Goal: Task Accomplishment & Management: Use online tool/utility

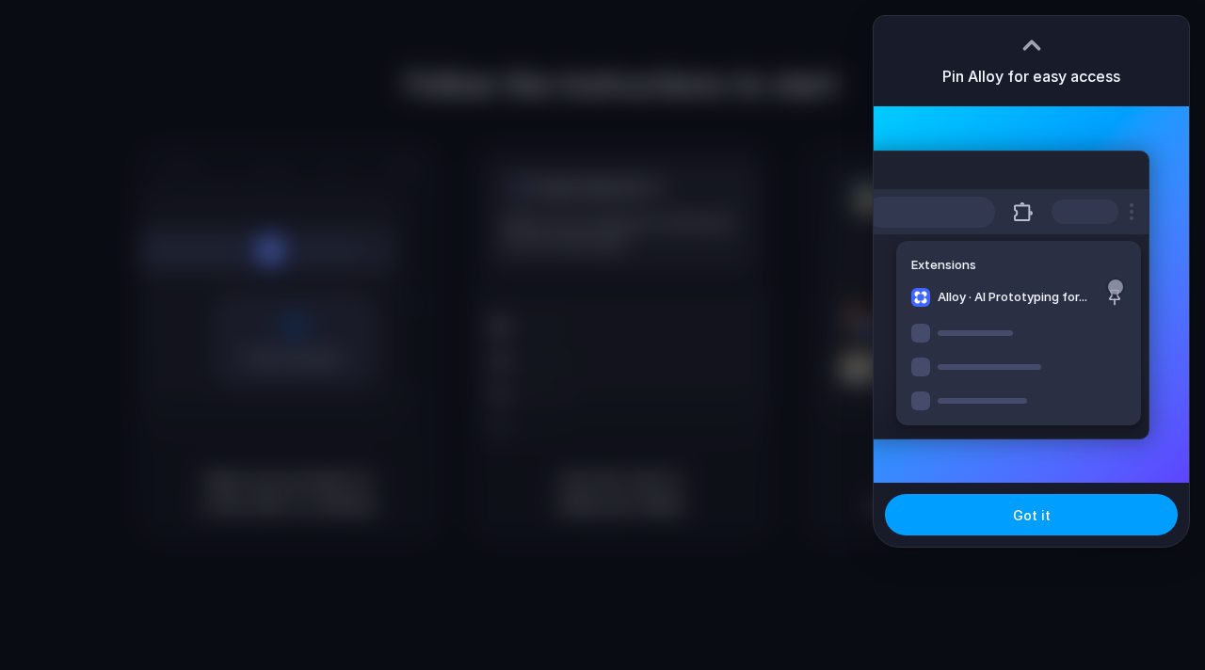
click at [961, 516] on button "Got it" at bounding box center [1031, 514] width 293 height 41
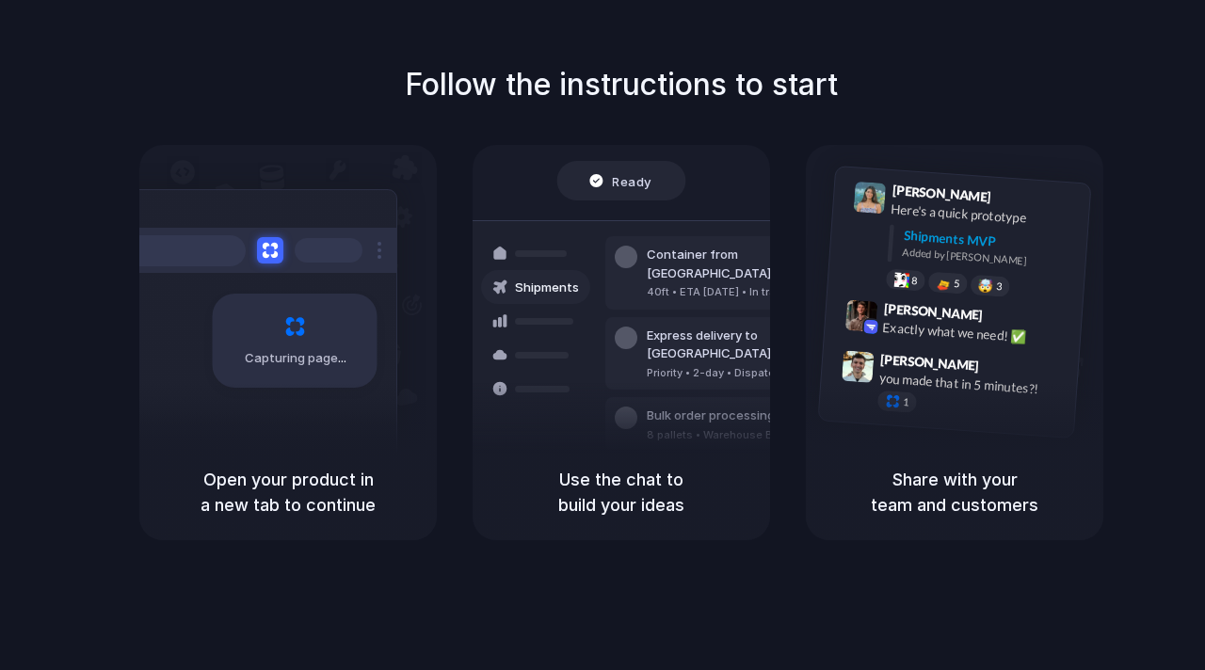
click at [1010, 142] on div "Follow the instructions to start Capturing page Open your product in a new tab …" at bounding box center [621, 301] width 1205 height 478
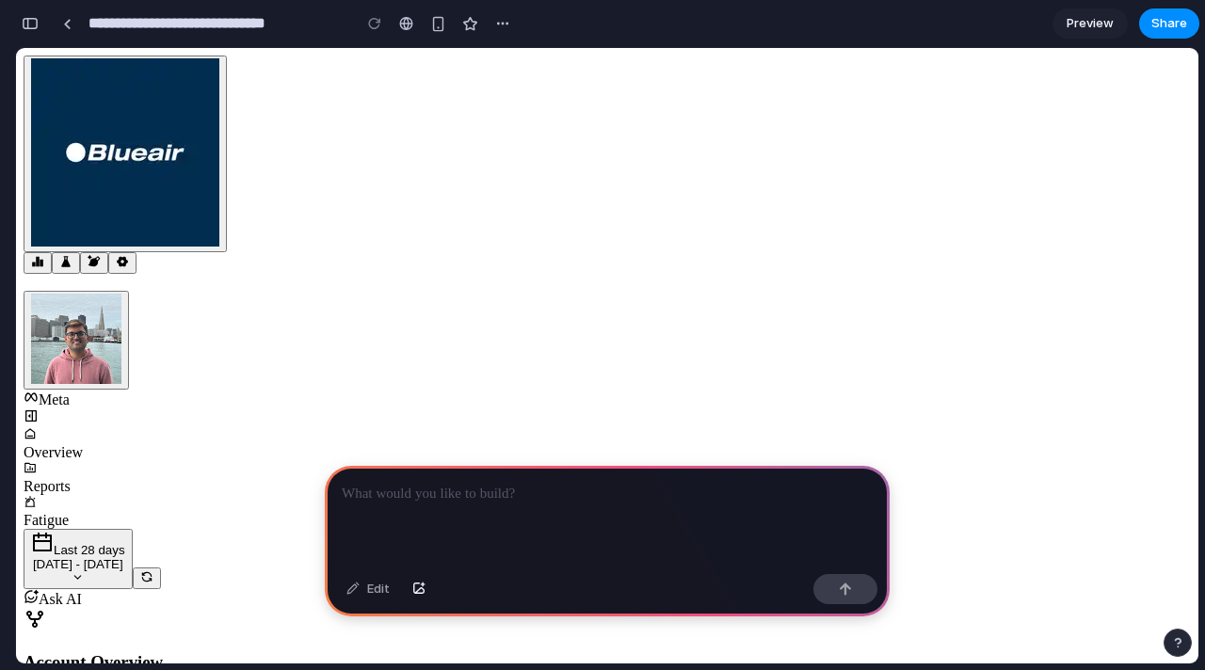
click at [35, 257] on icon at bounding box center [37, 262] width 11 height 10
click at [440, 500] on p at bounding box center [607, 494] width 531 height 23
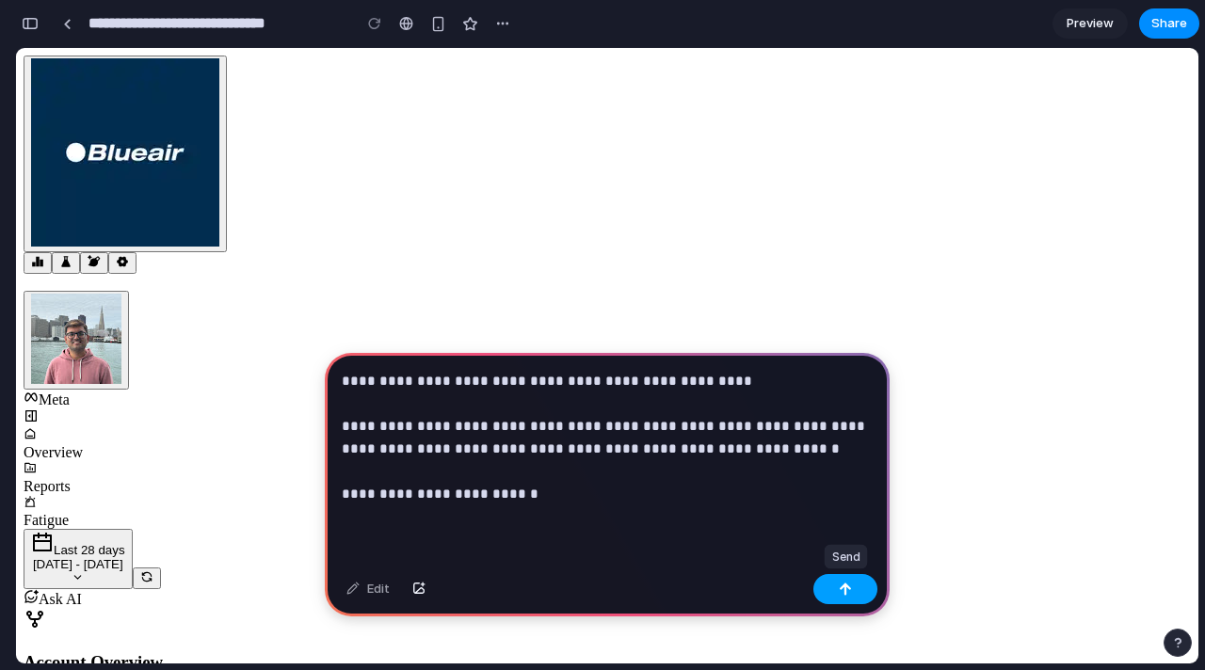
click at [857, 593] on button "button" at bounding box center [846, 589] width 64 height 30
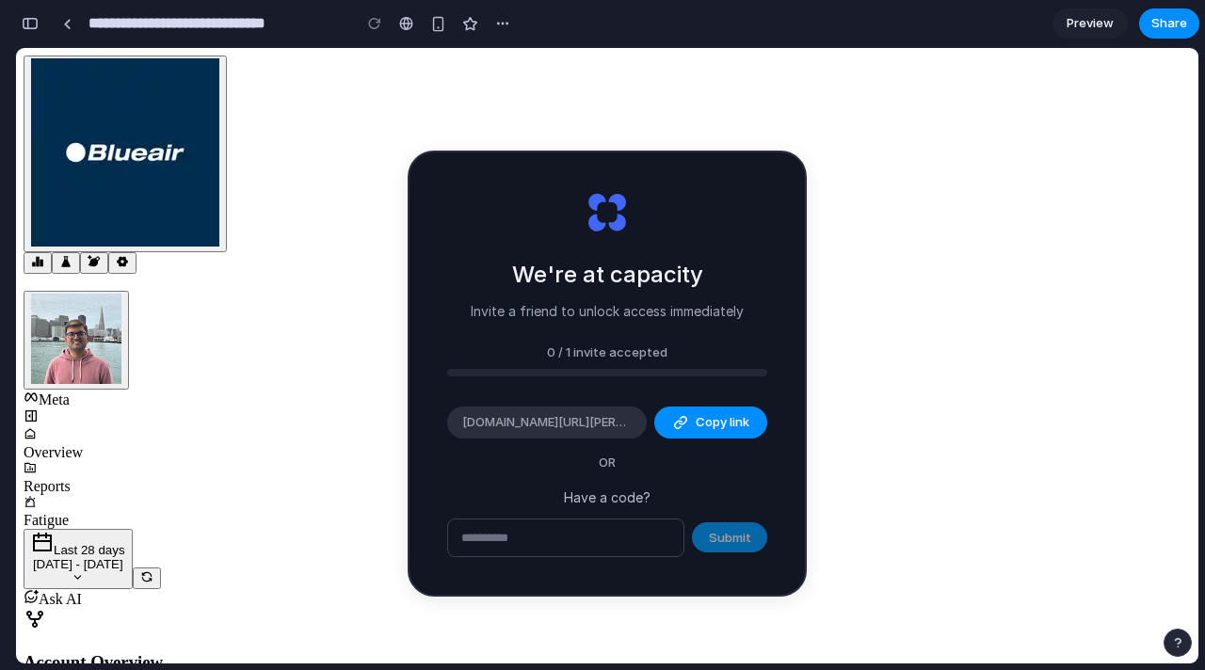
click at [580, 535] on input "text" at bounding box center [565, 539] width 235 height 38
paste input "********"
type input "********"
click at [738, 538] on span "Submit" at bounding box center [730, 538] width 42 height 19
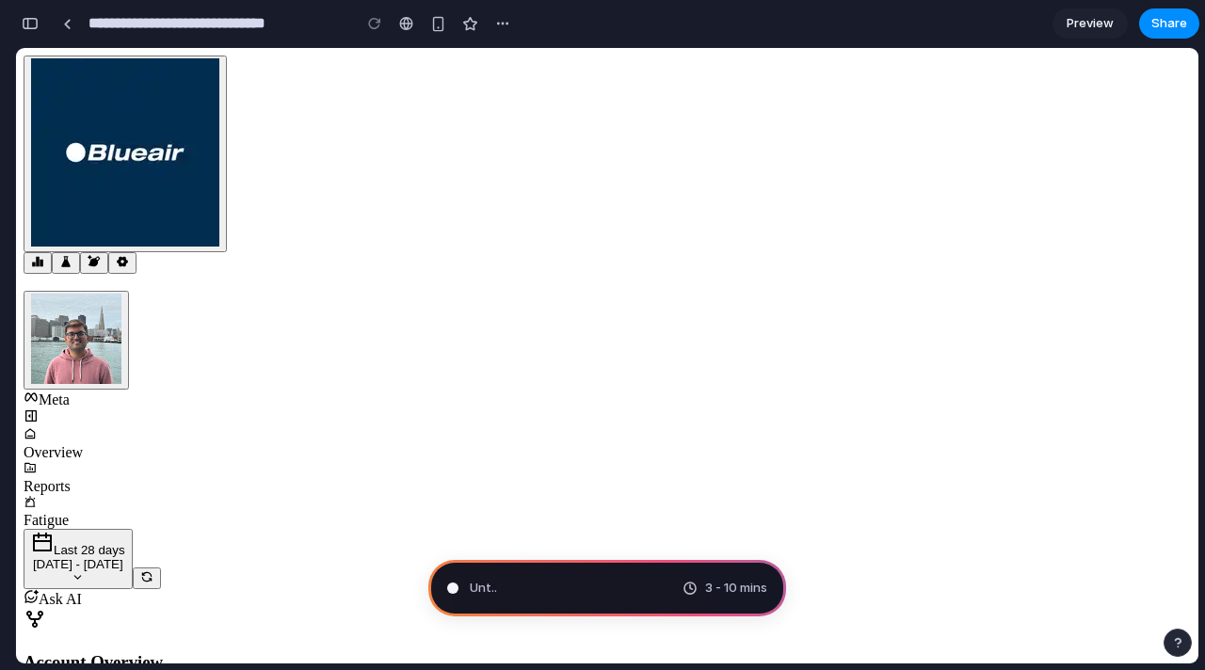
type input "**********"
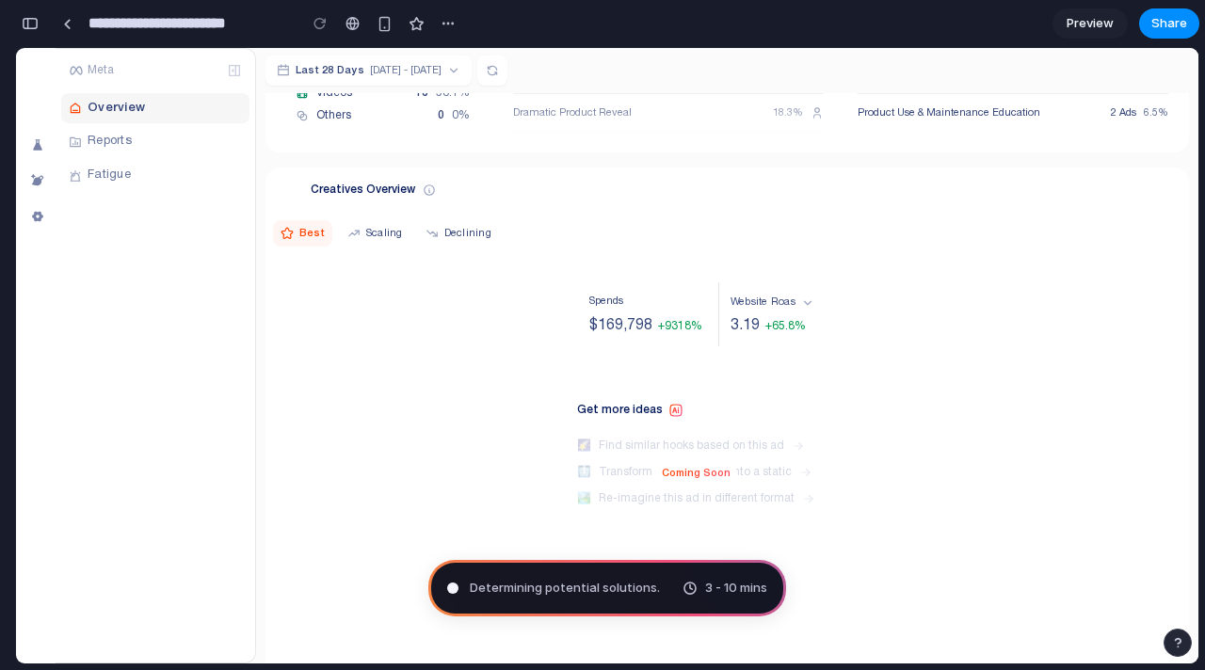
scroll to position [348, 0]
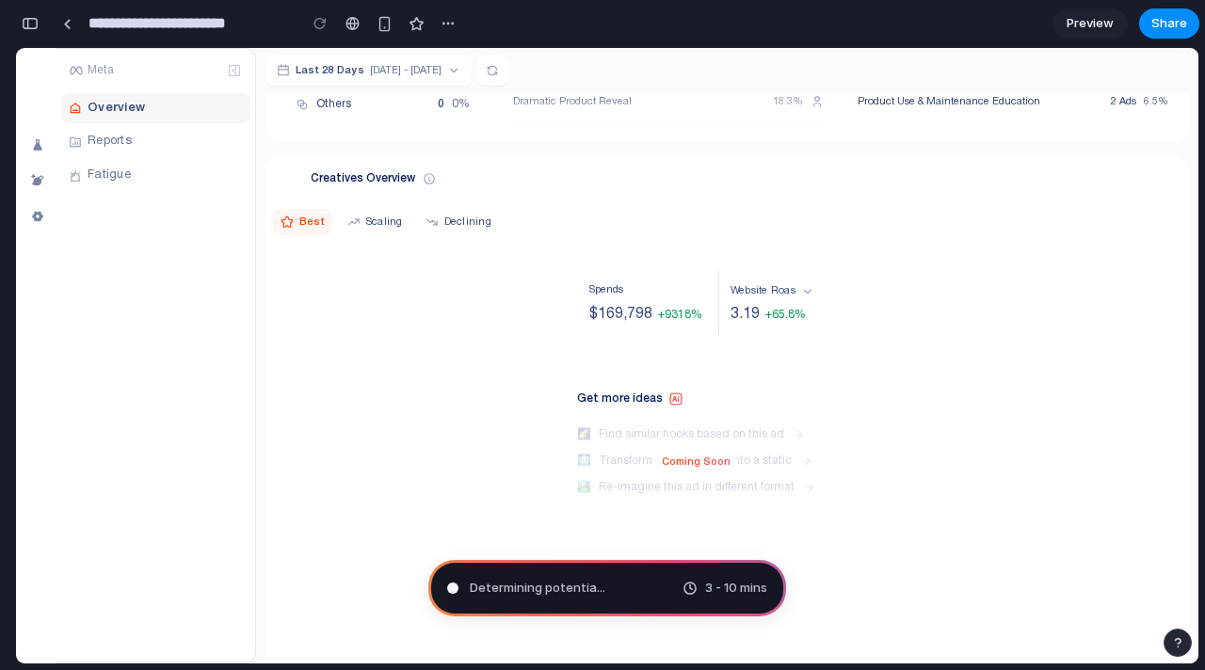
click at [380, 347] on img at bounding box center [414, 426] width 282 height 353
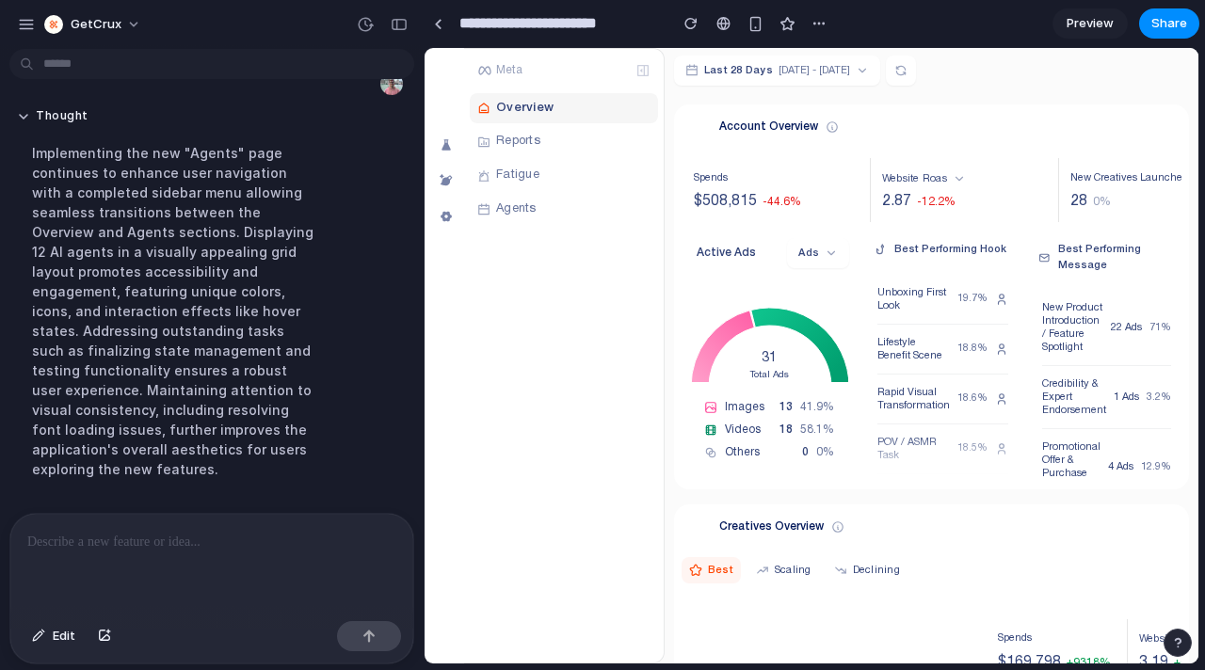
scroll to position [390, 0]
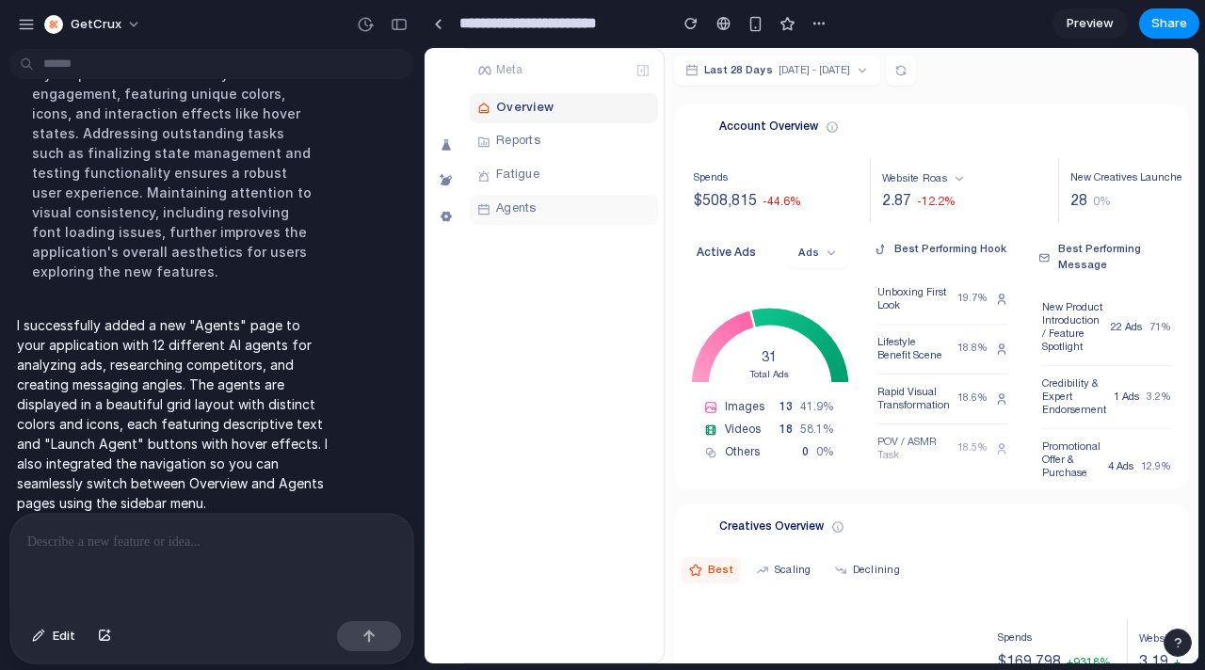
click at [544, 212] on div "Agents" at bounding box center [564, 210] width 188 height 30
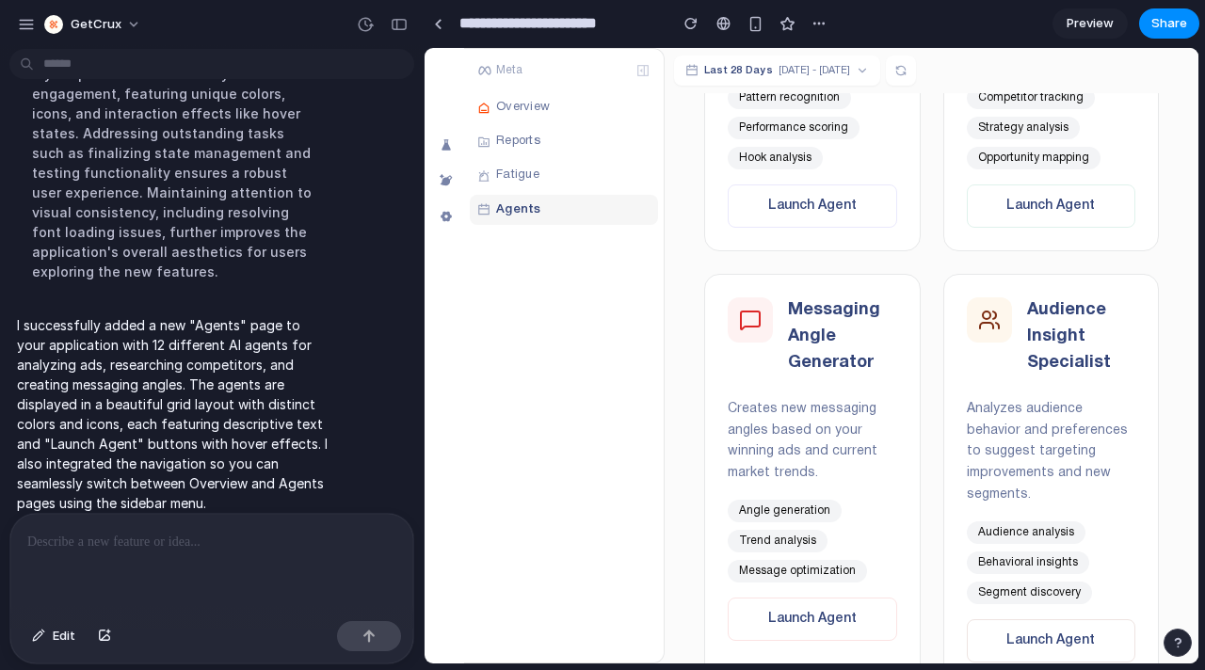
scroll to position [0, 0]
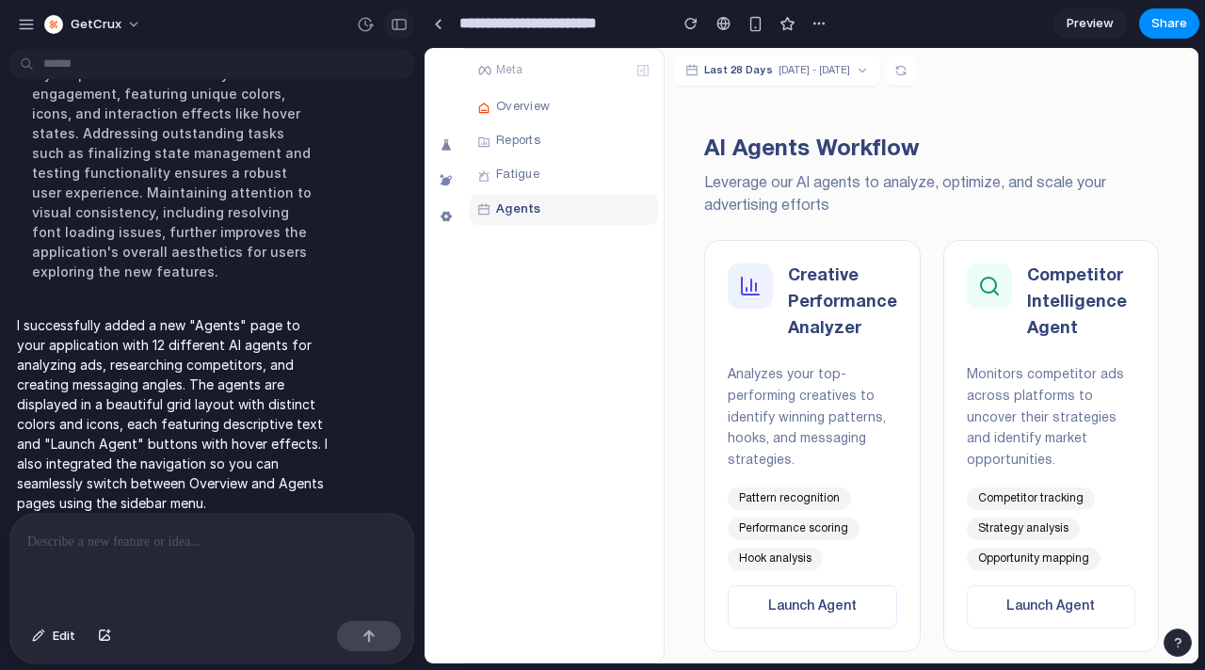
click at [404, 20] on div "button" at bounding box center [399, 24] width 17 height 13
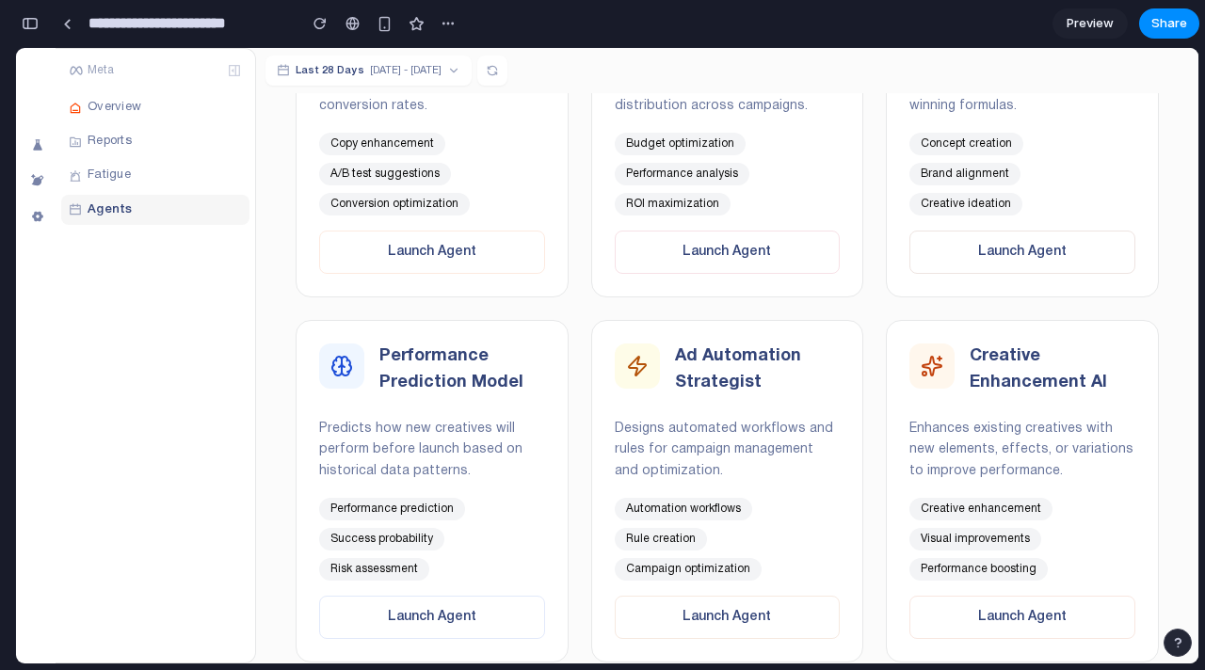
scroll to position [1058, 0]
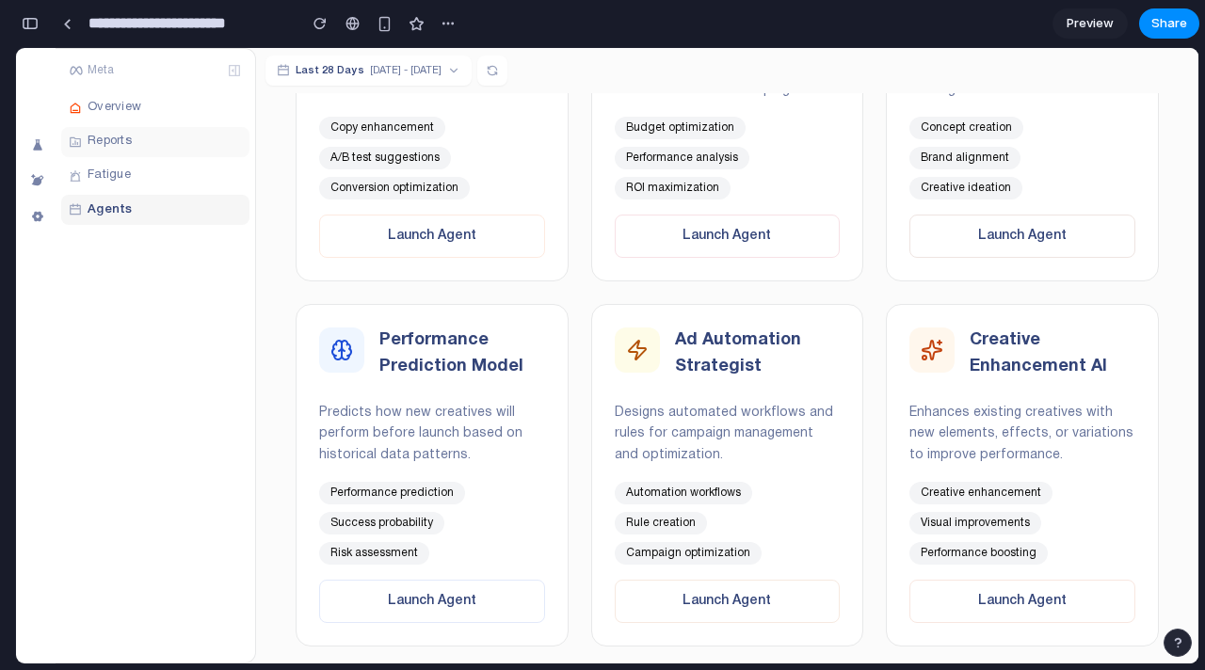
click at [151, 143] on div "Reports" at bounding box center [155, 142] width 188 height 30
click at [153, 95] on div "Overview" at bounding box center [155, 108] width 188 height 30
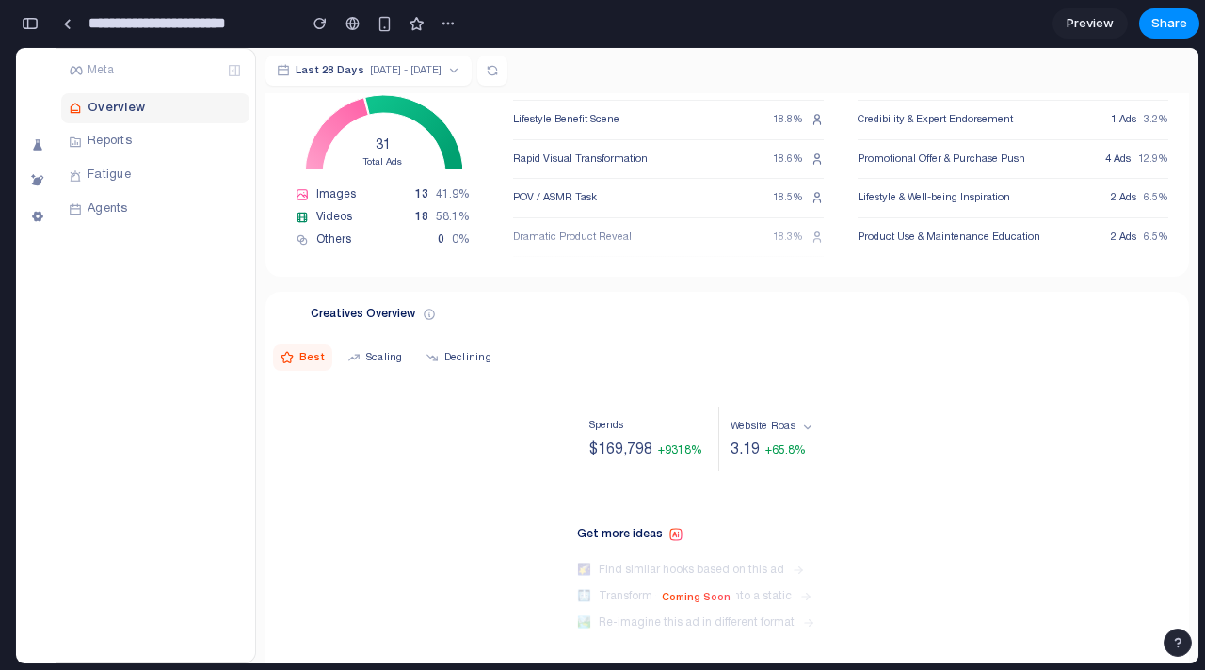
scroll to position [0, 0]
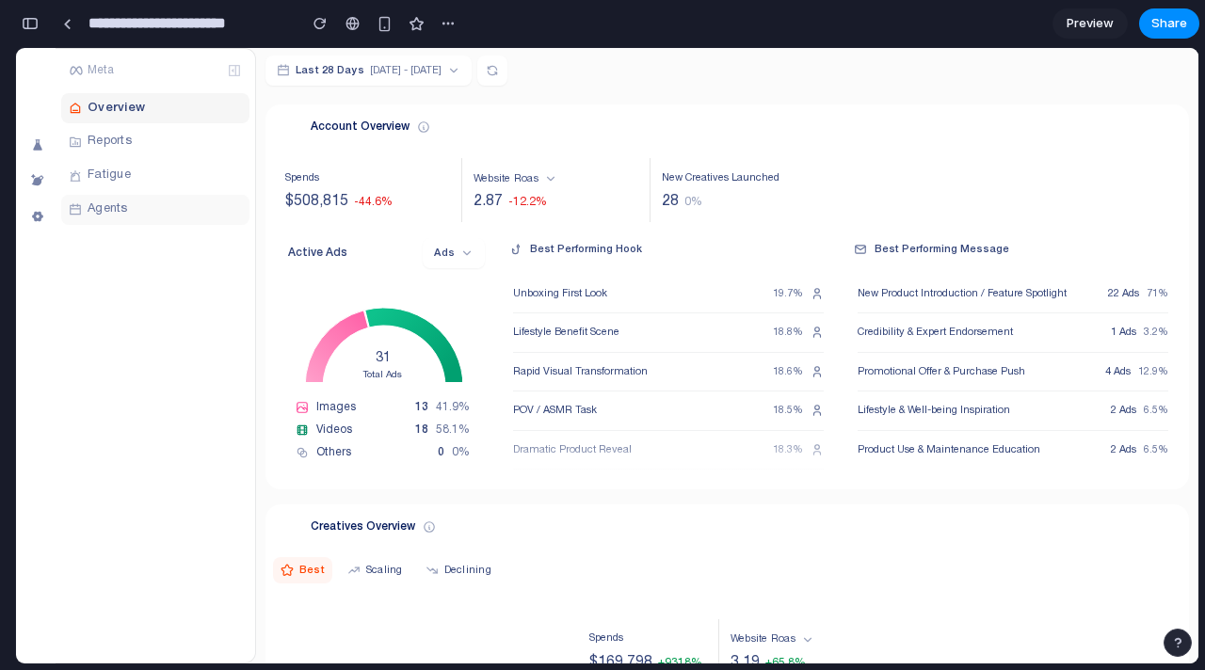
click at [179, 216] on div "Agents" at bounding box center [155, 210] width 188 height 30
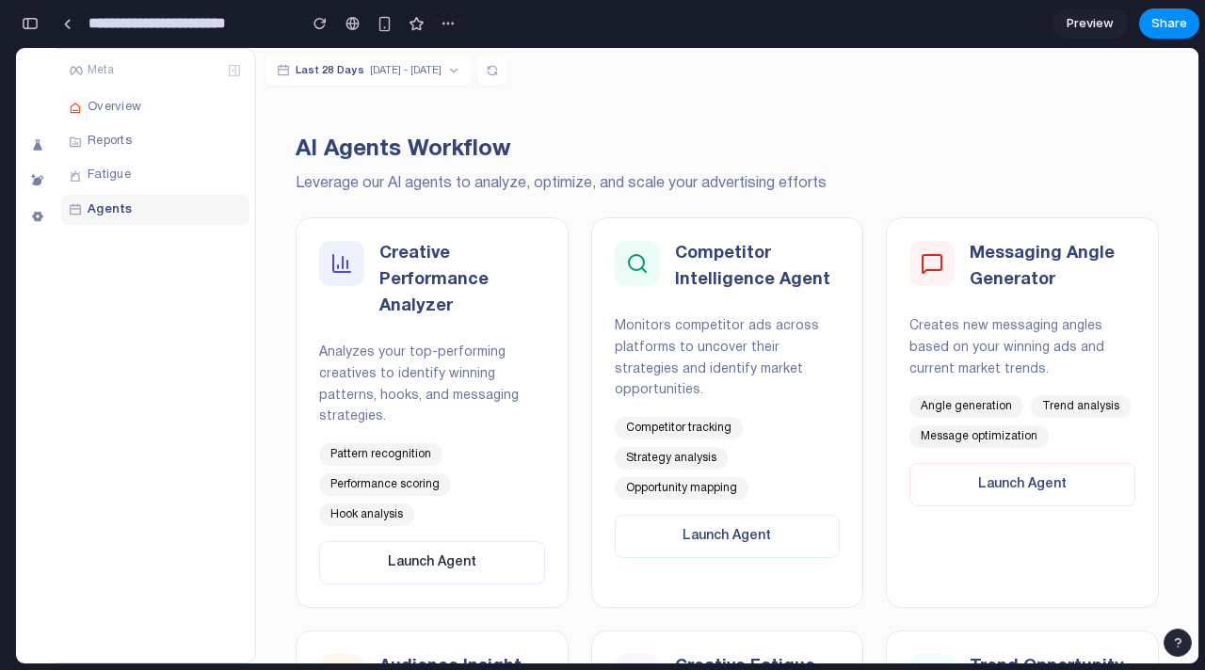
click at [26, 24] on div "button" at bounding box center [30, 23] width 17 height 13
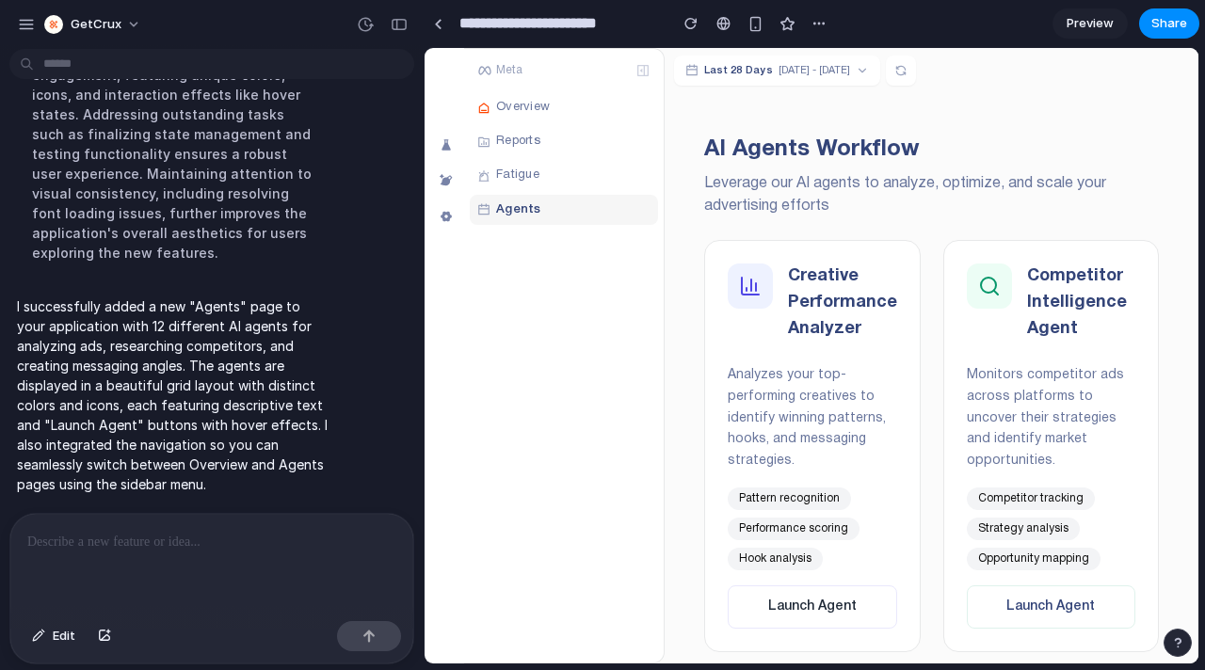
scroll to position [390, 0]
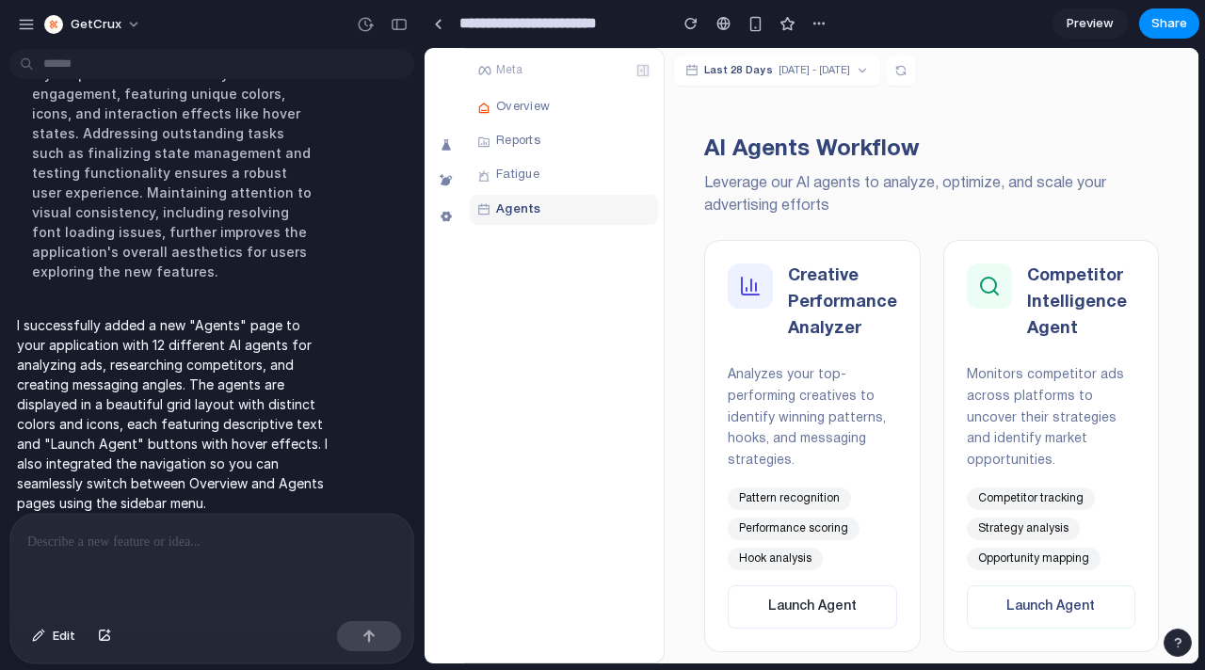
click at [644, 65] on icon at bounding box center [642, 70] width 11 height 11
click at [217, 544] on p at bounding box center [211, 542] width 369 height 23
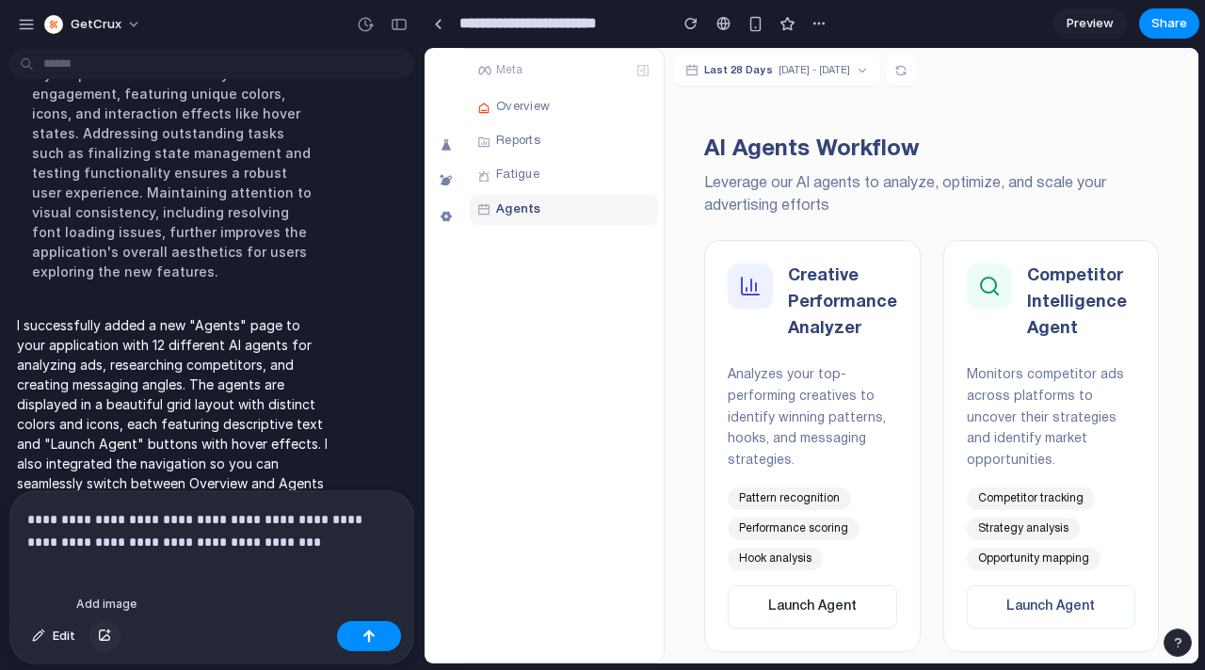
click at [108, 631] on div "button" at bounding box center [104, 636] width 13 height 11
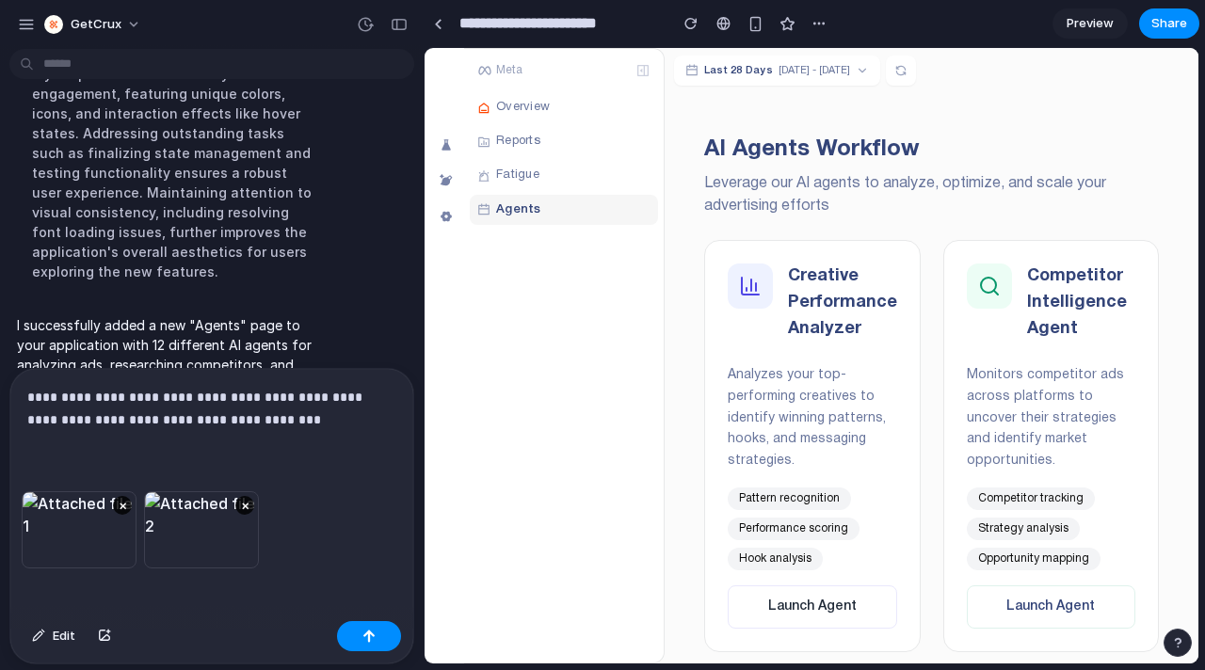
click at [323, 420] on p "**********" at bounding box center [211, 408] width 369 height 45
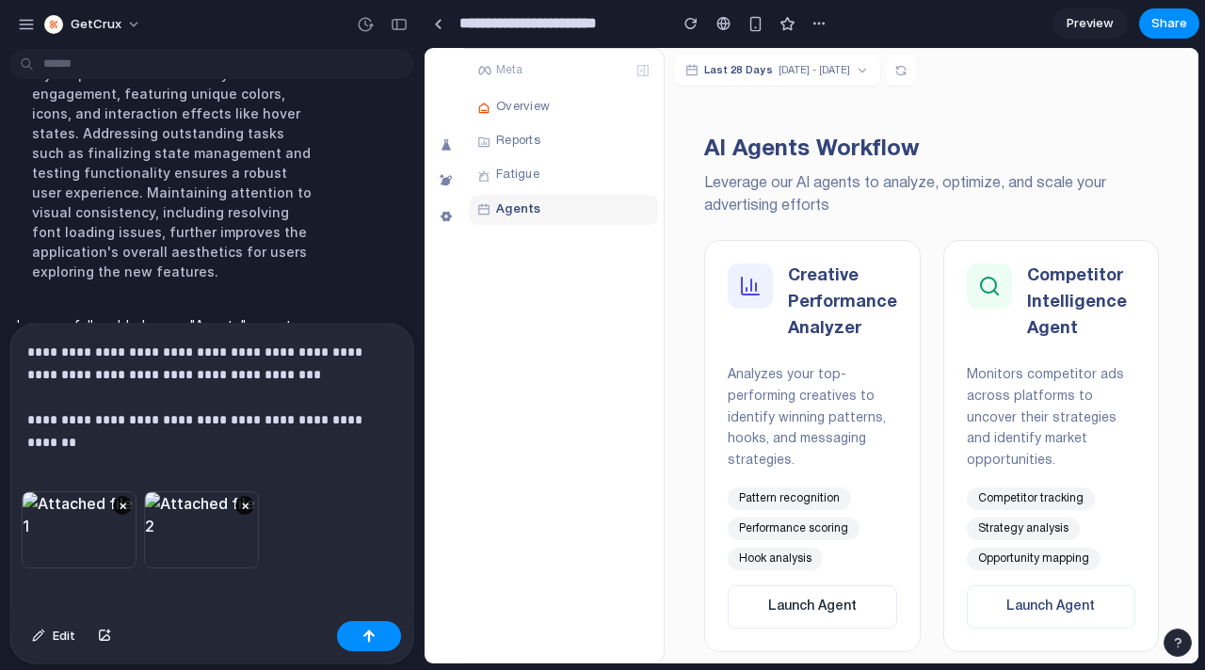
scroll to position [580, 0]
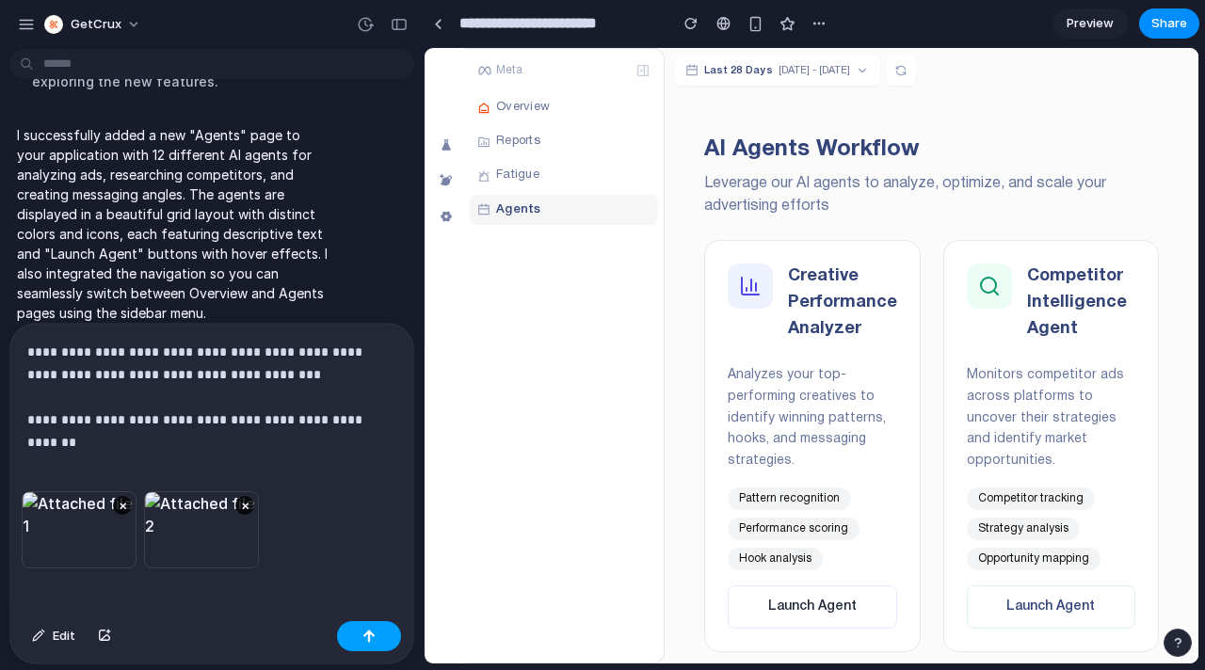
click at [366, 625] on button "button" at bounding box center [369, 636] width 64 height 30
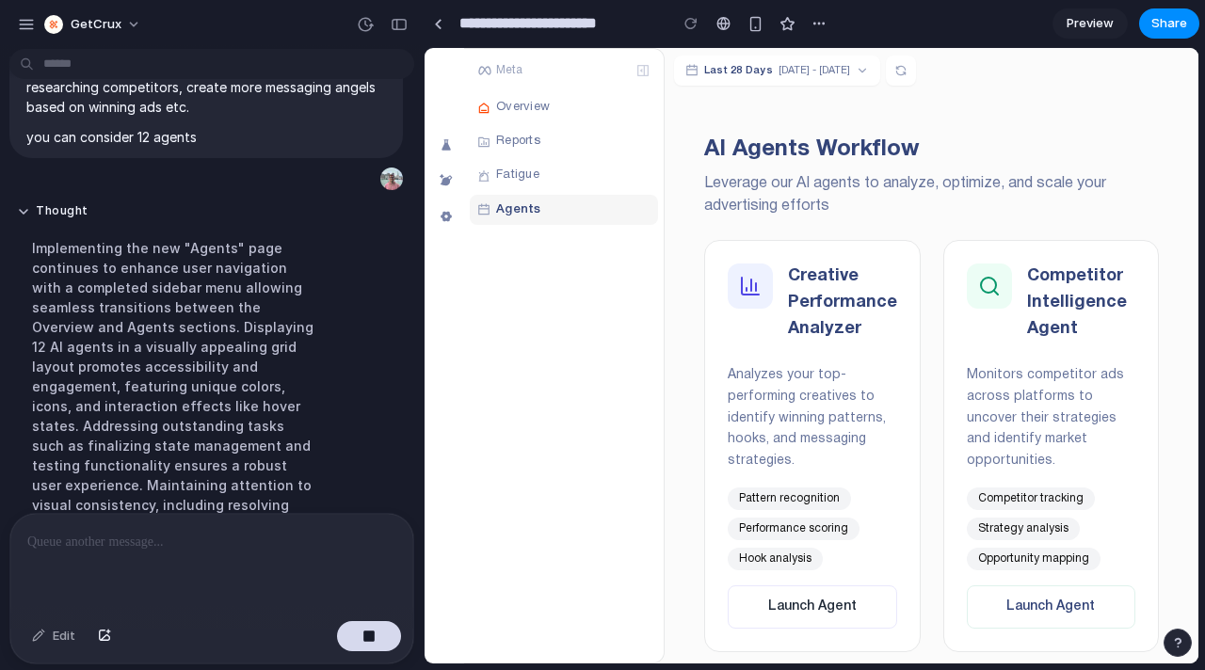
scroll to position [40, 0]
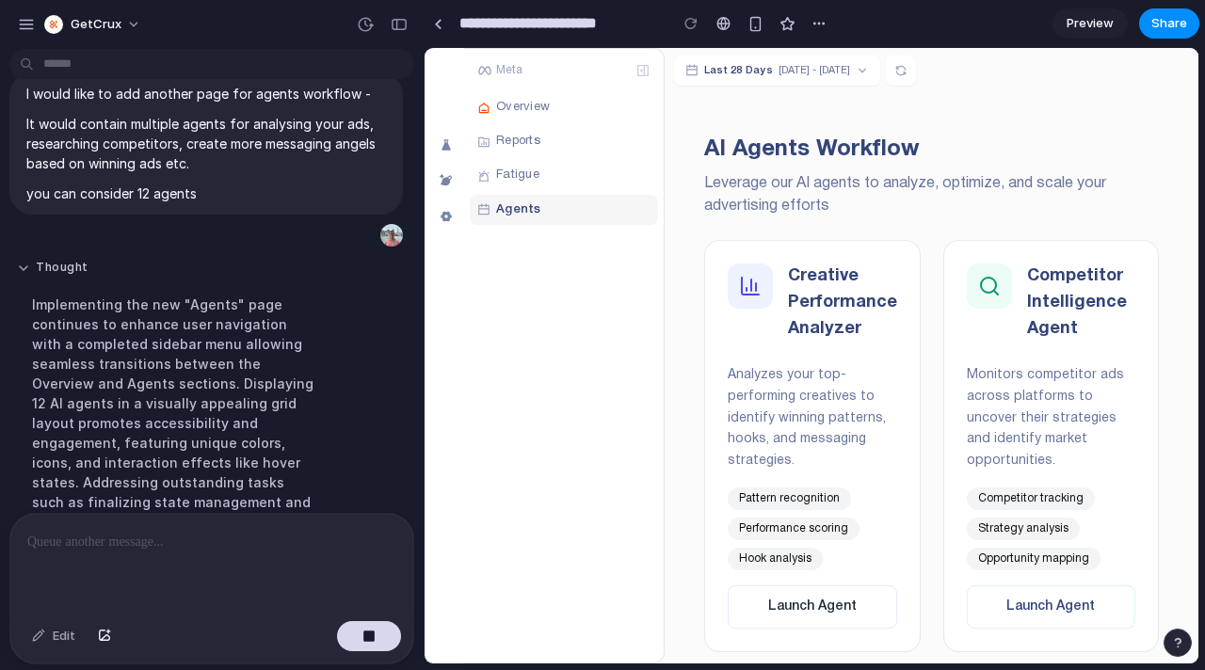
click at [63, 263] on button "Thought" at bounding box center [174, 268] width 315 height 16
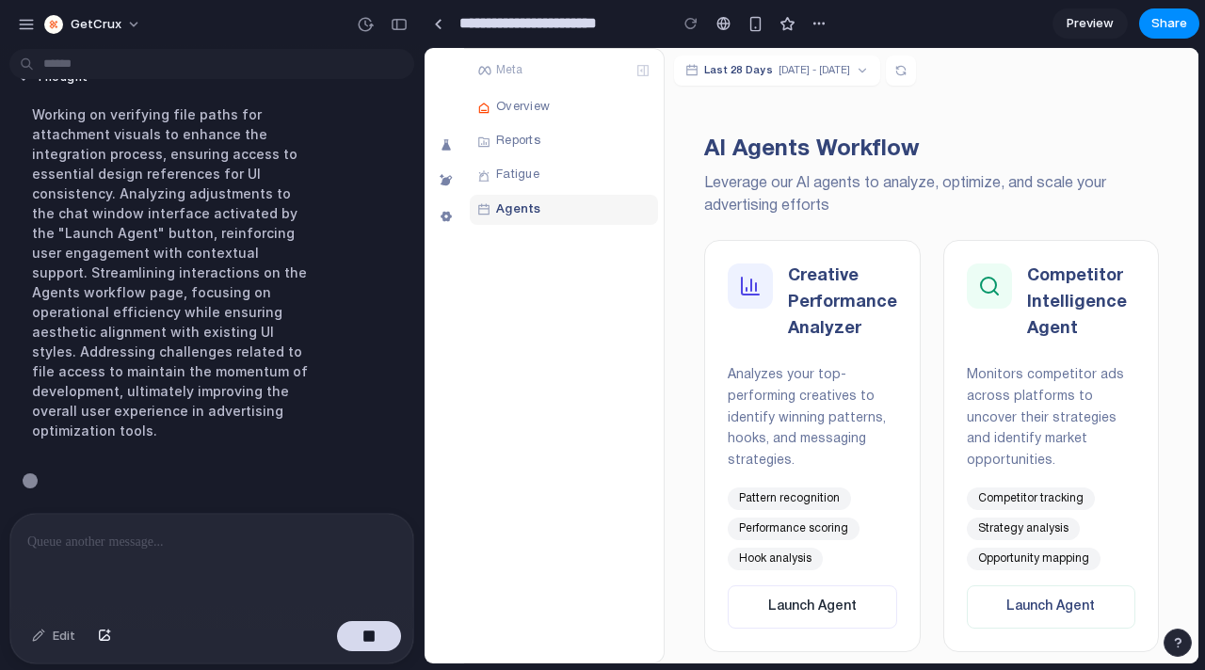
scroll to position [1105, 0]
click at [640, 71] on icon at bounding box center [643, 70] width 15 height 15
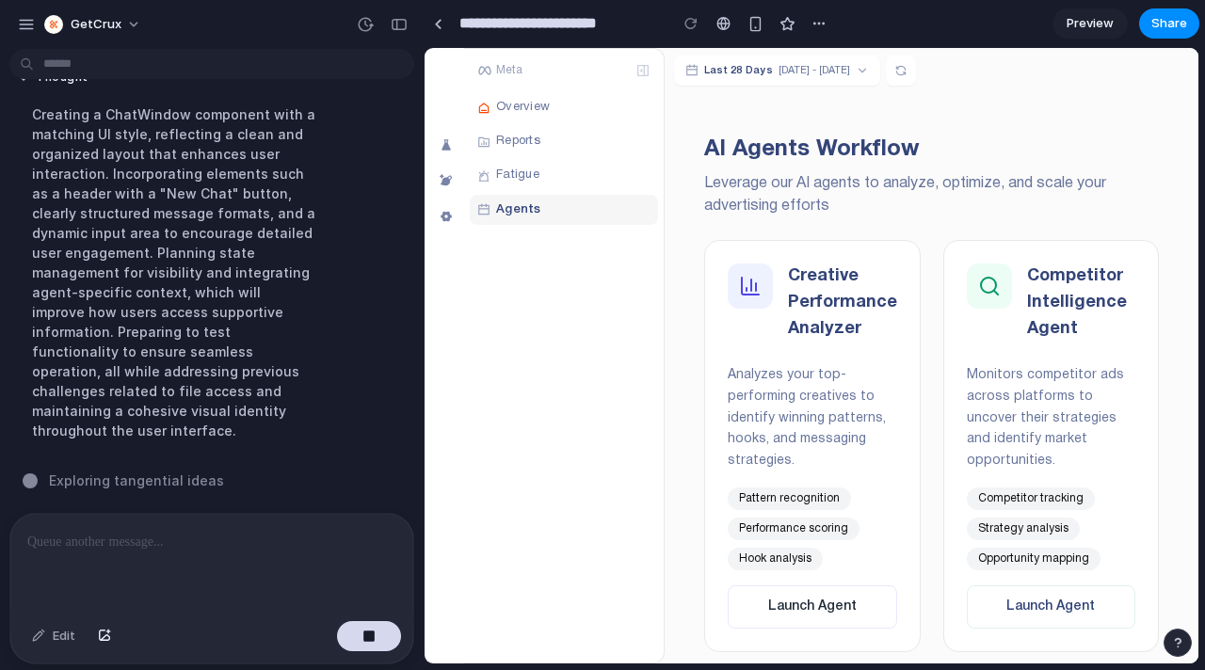
scroll to position [1007, 0]
click at [399, 23] on div "button" at bounding box center [399, 24] width 17 height 13
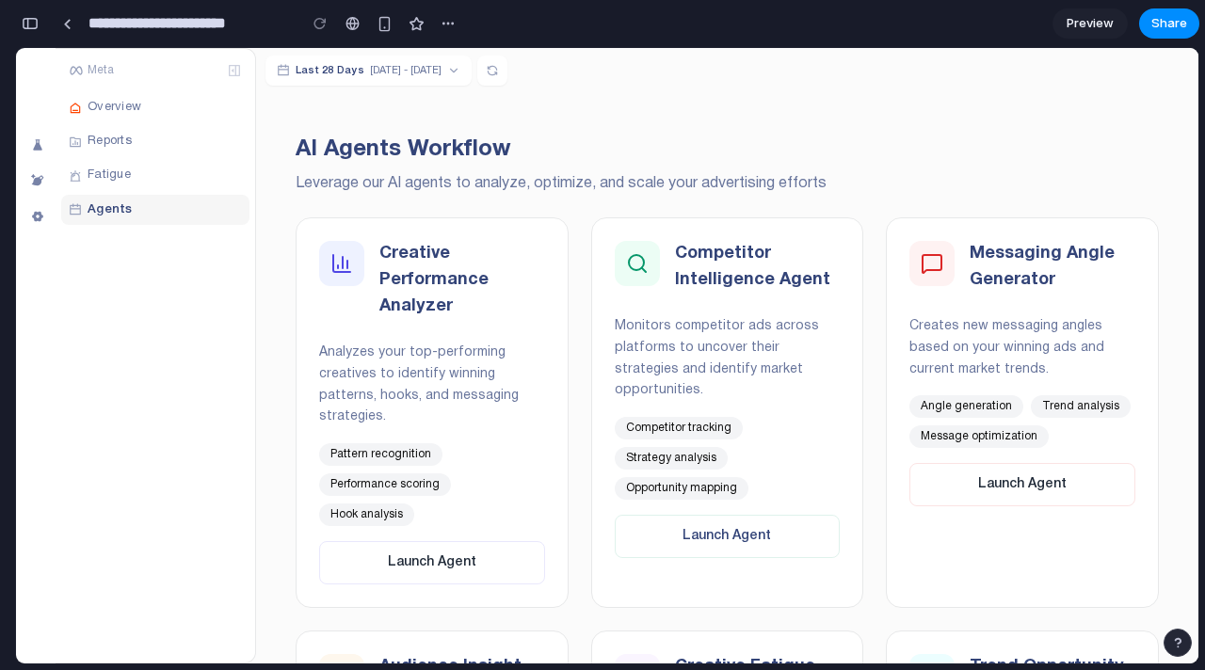
scroll to position [1157, 0]
click at [30, 24] on div "button" at bounding box center [30, 23] width 17 height 13
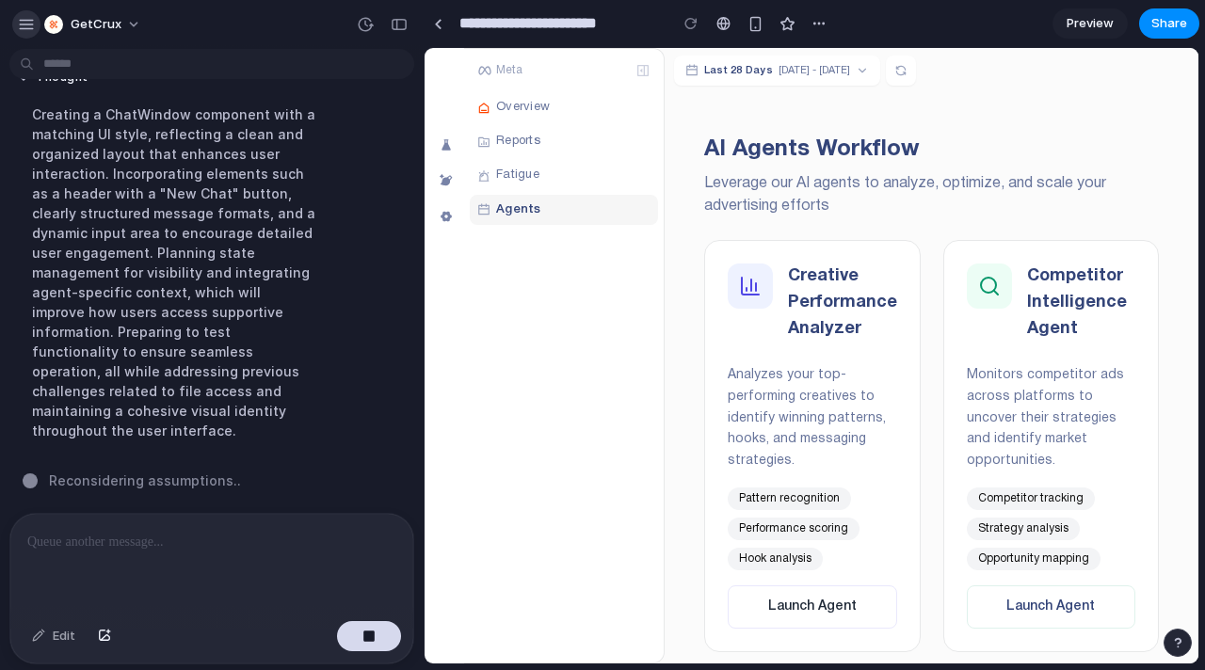
click at [27, 24] on div "button" at bounding box center [26, 24] width 17 height 17
click at [25, 22] on div "button" at bounding box center [26, 24] width 17 height 17
click at [103, 24] on span "GetCrux" at bounding box center [96, 24] width 51 height 19
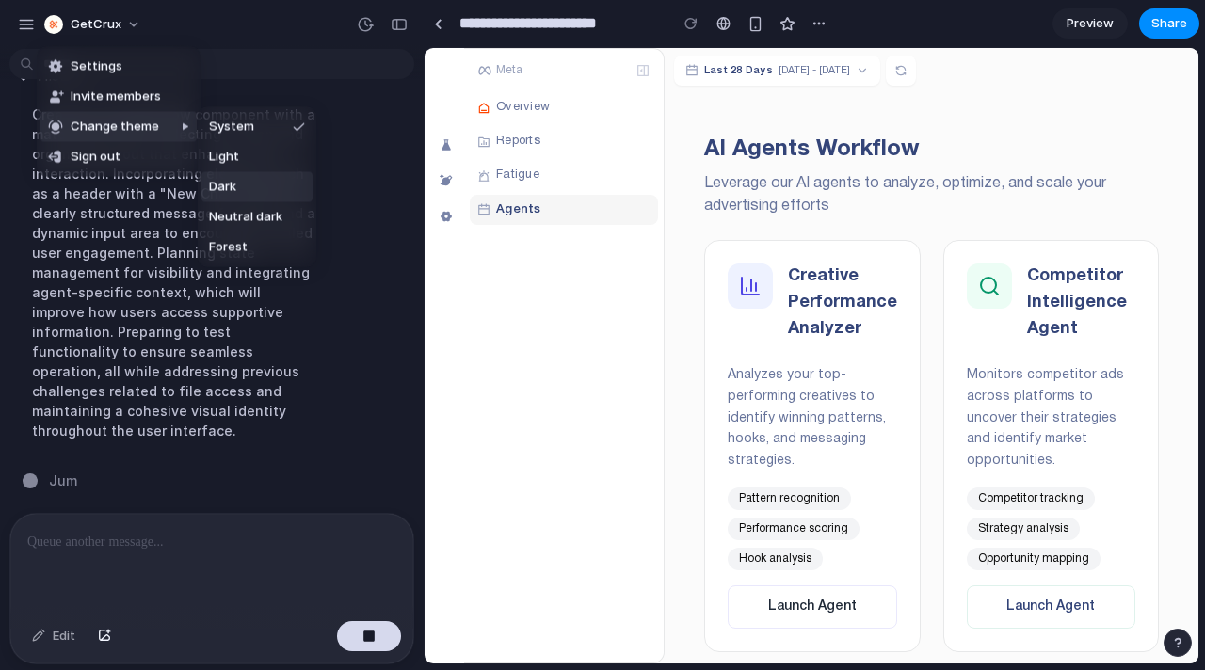
click at [345, 177] on div "Settings Invite members Change theme Sign out" at bounding box center [602, 335] width 1205 height 670
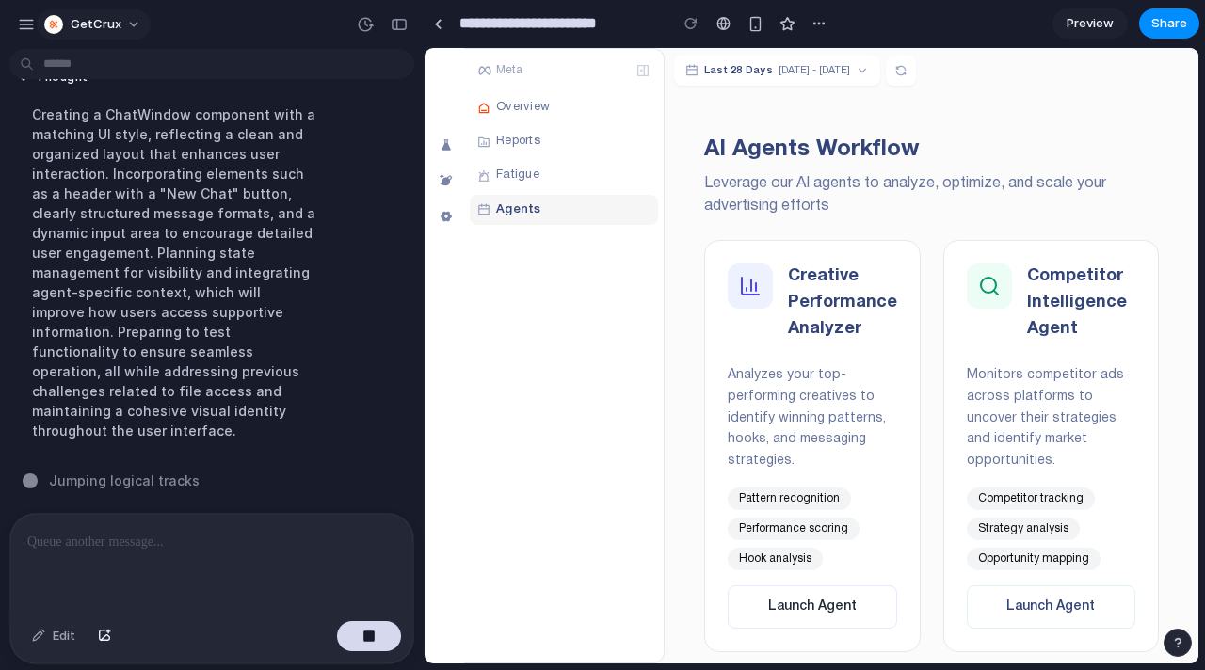
click at [126, 21] on button "GetCrux" at bounding box center [94, 24] width 114 height 30
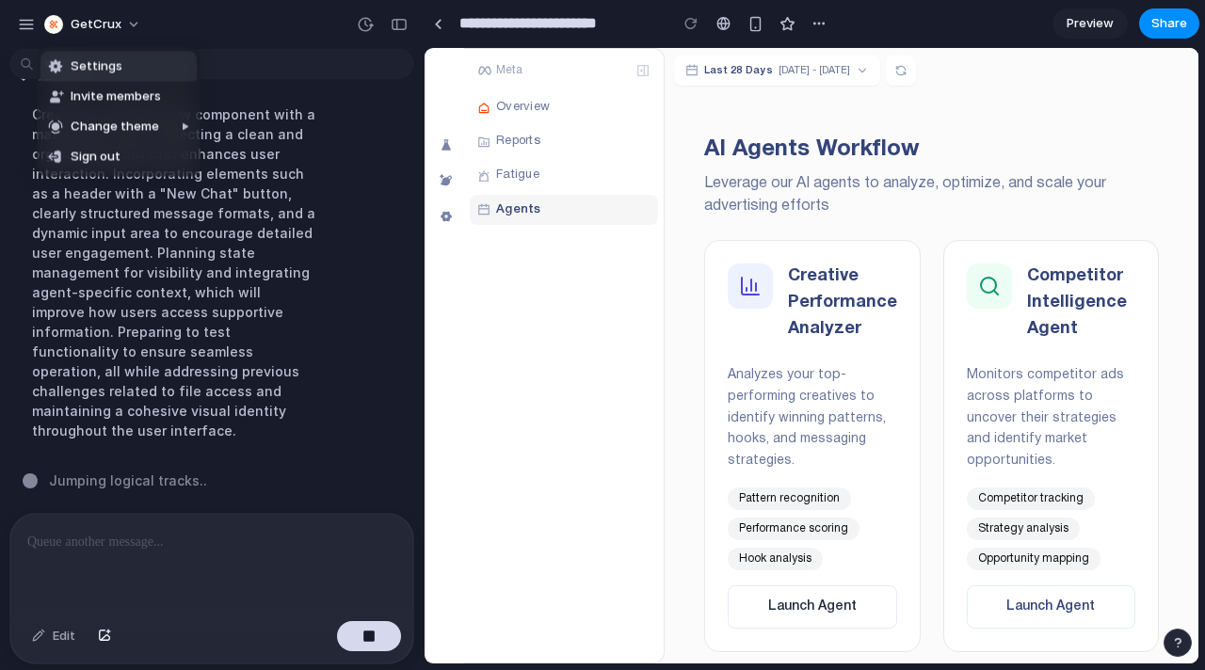
click at [31, 31] on div "Settings Invite members Change theme Sign out" at bounding box center [602, 335] width 1205 height 670
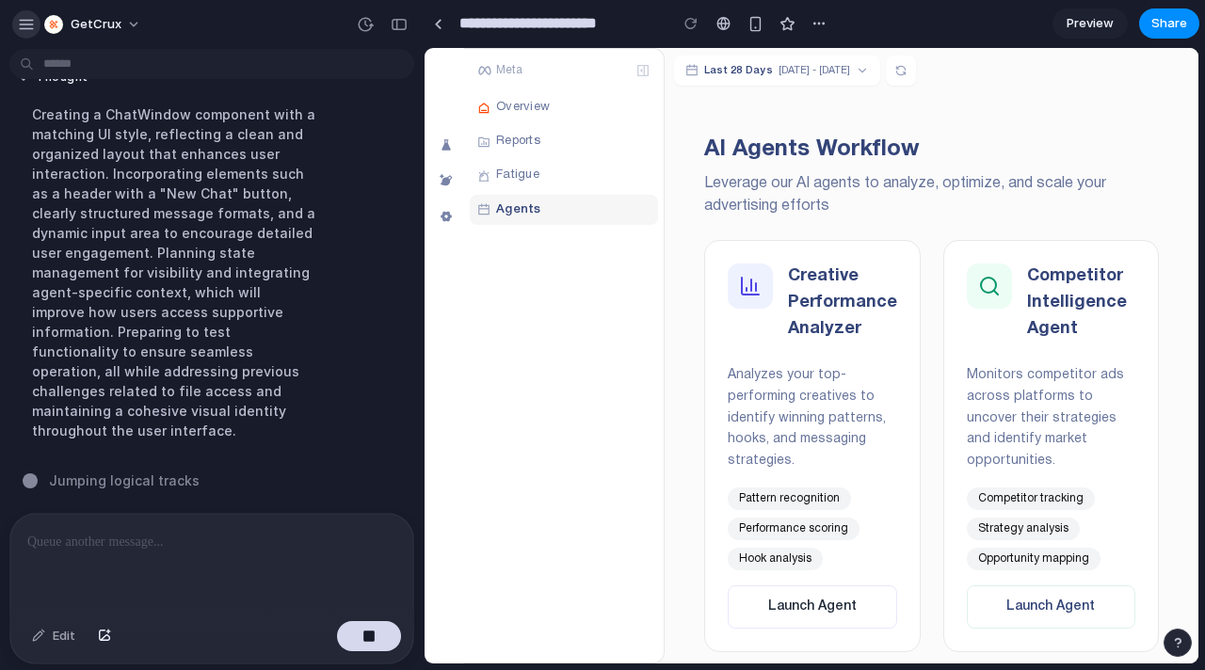
click at [28, 26] on div "button" at bounding box center [26, 24] width 17 height 17
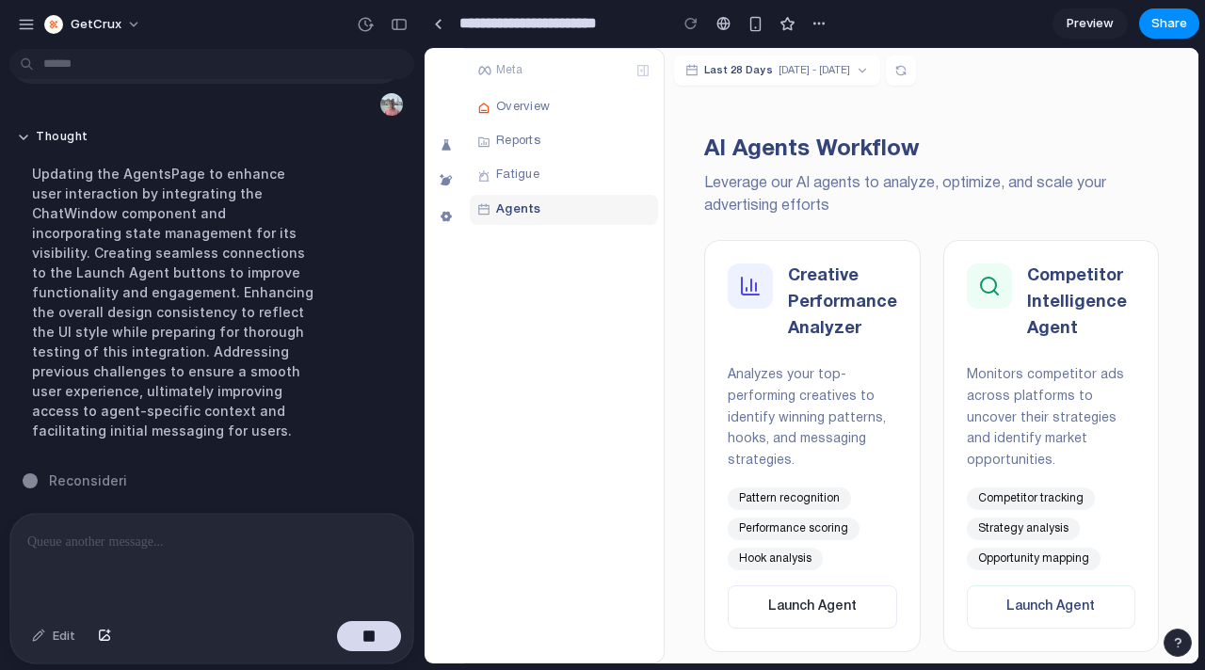
scroll to position [1065, 0]
click at [363, 23] on div "button" at bounding box center [365, 24] width 17 height 17
click at [364, 28] on div "Version 2 Current Version 1 11m ago Restore" at bounding box center [602, 335] width 1205 height 670
click at [28, 30] on div "button" at bounding box center [26, 24] width 17 height 17
click at [176, 558] on div at bounding box center [211, 564] width 403 height 100
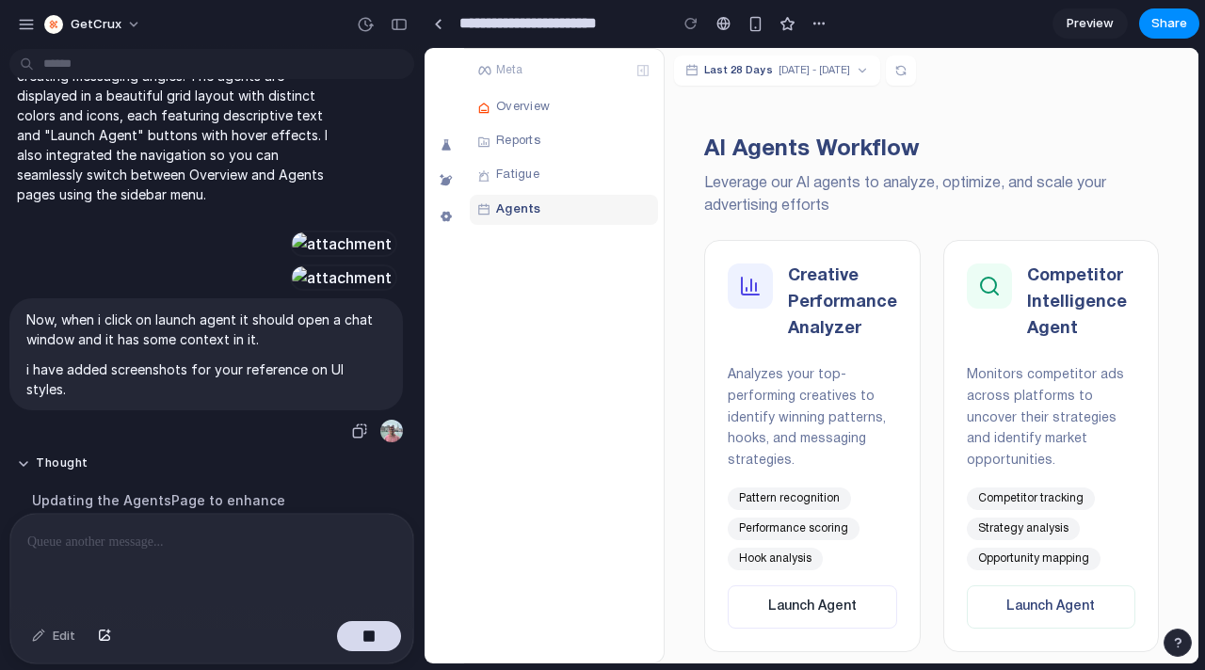
scroll to position [289, 0]
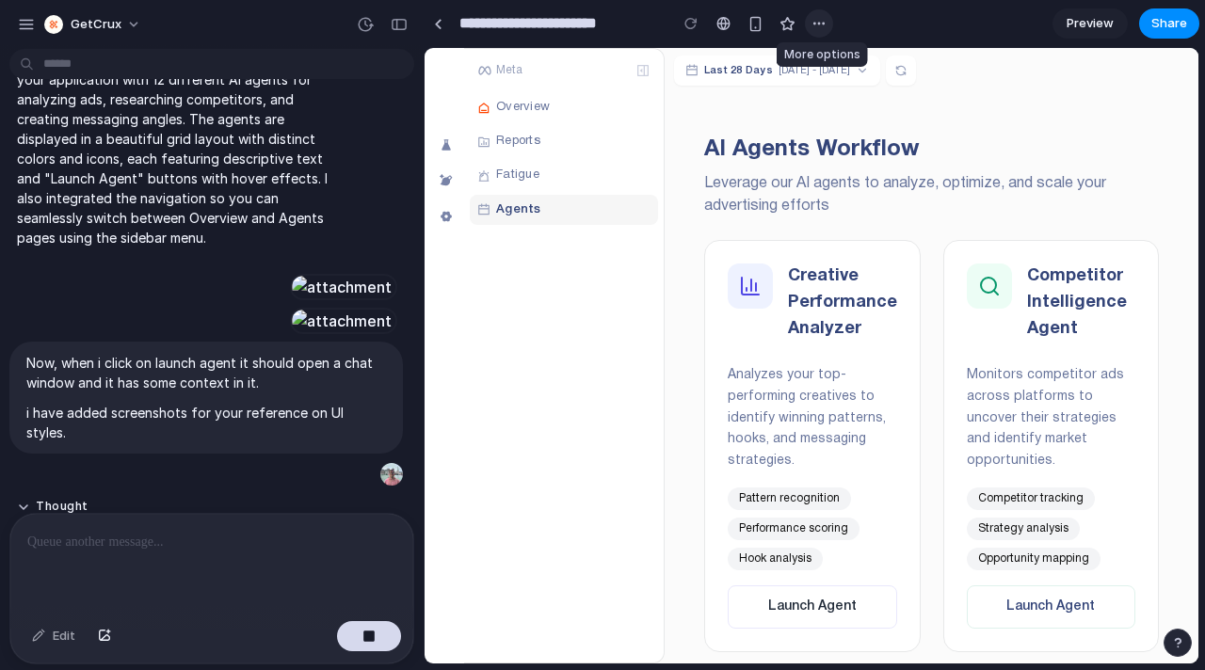
click at [814, 28] on div "button" at bounding box center [819, 23] width 15 height 15
click at [888, 21] on div "Duplicate Delete" at bounding box center [602, 335] width 1205 height 670
click at [401, 22] on div "button" at bounding box center [399, 24] width 17 height 13
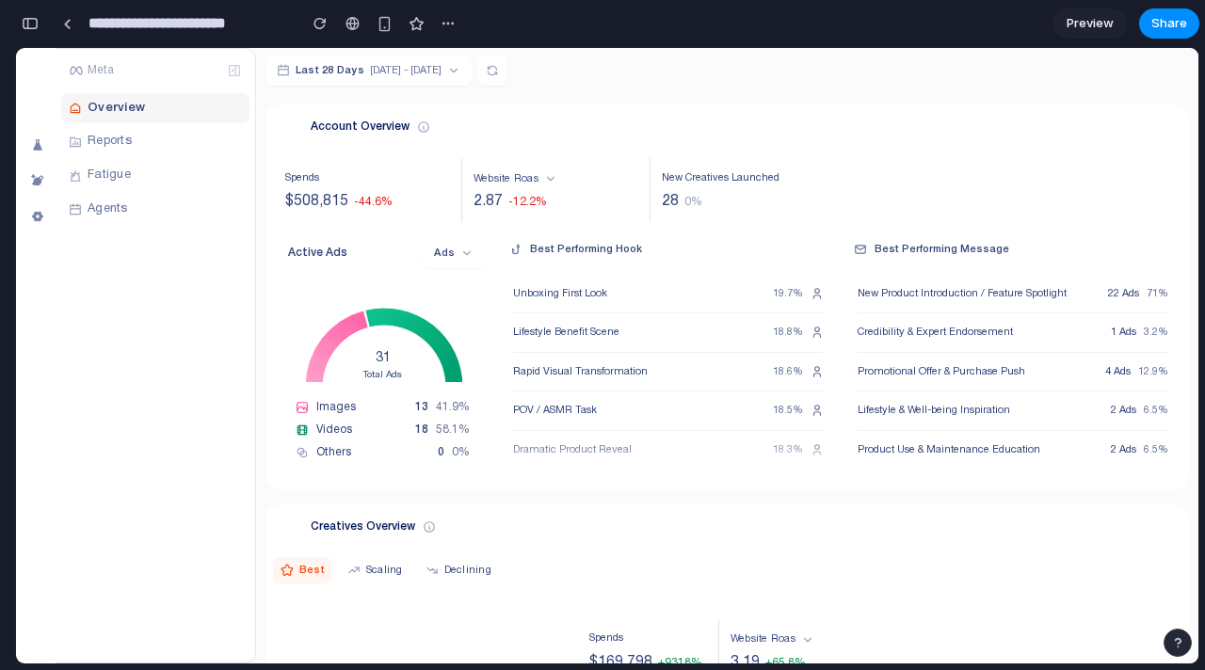
scroll to position [2501, 0]
click at [34, 23] on div "button" at bounding box center [30, 23] width 17 height 13
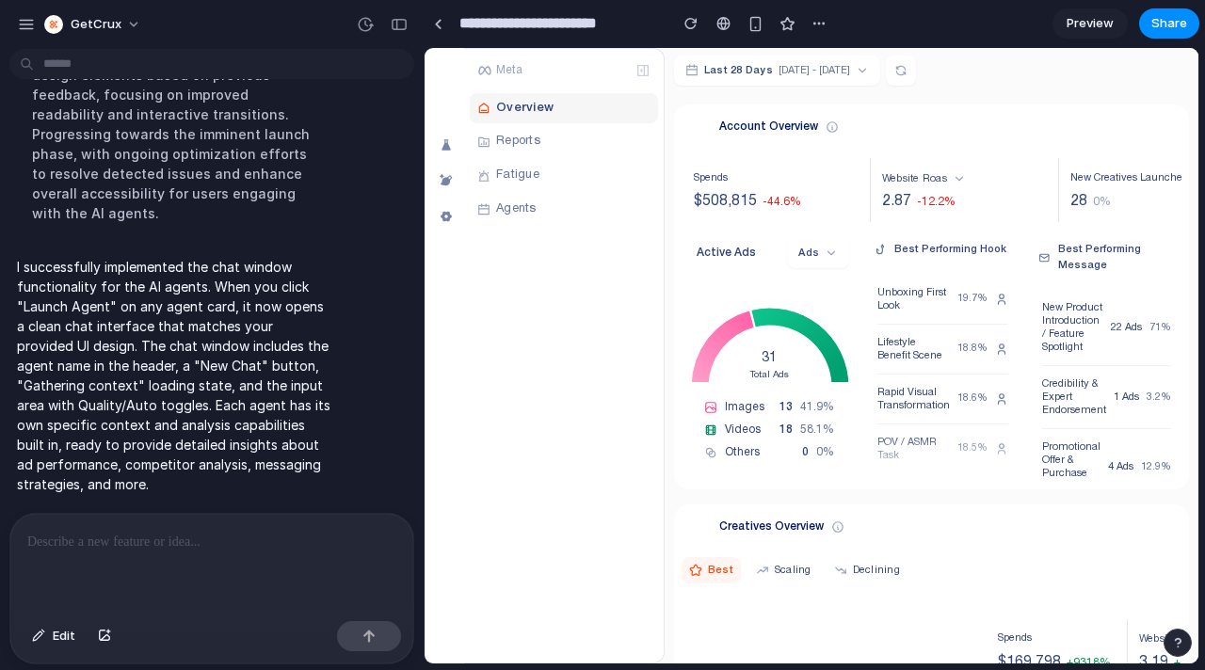
scroll to position [1322, 0]
click at [519, 216] on span "Agents" at bounding box center [516, 210] width 40 height 18
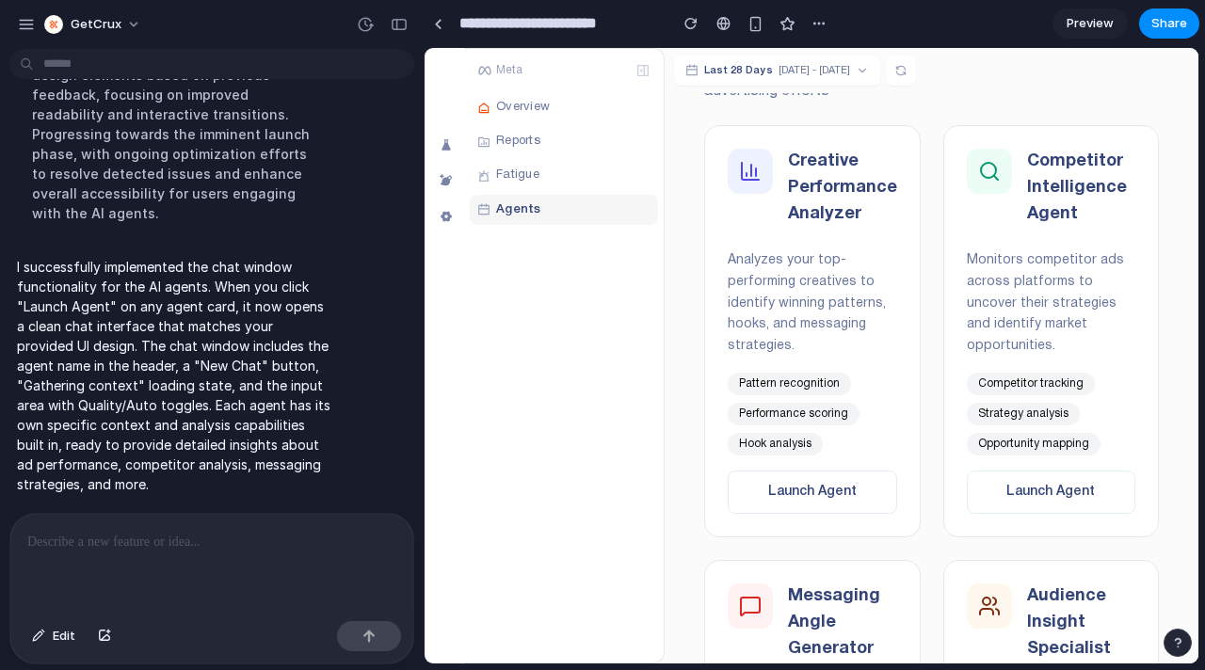
scroll to position [163, 0]
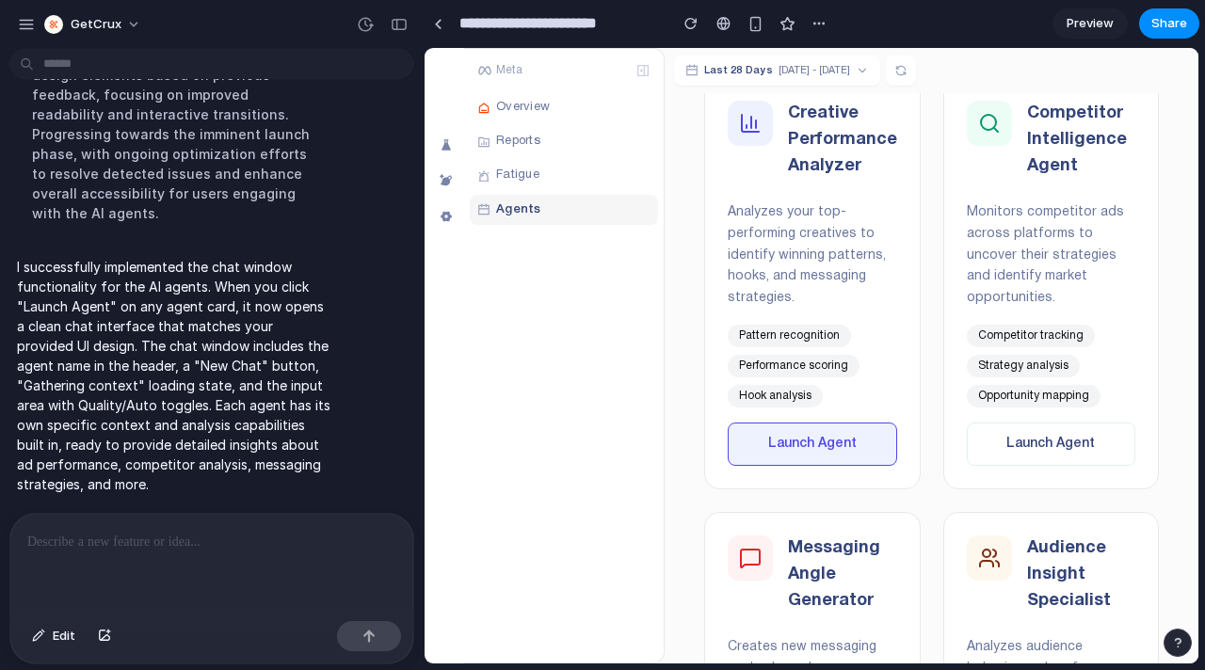
click at [804, 443] on button "Launch Agent" at bounding box center [812, 444] width 169 height 43
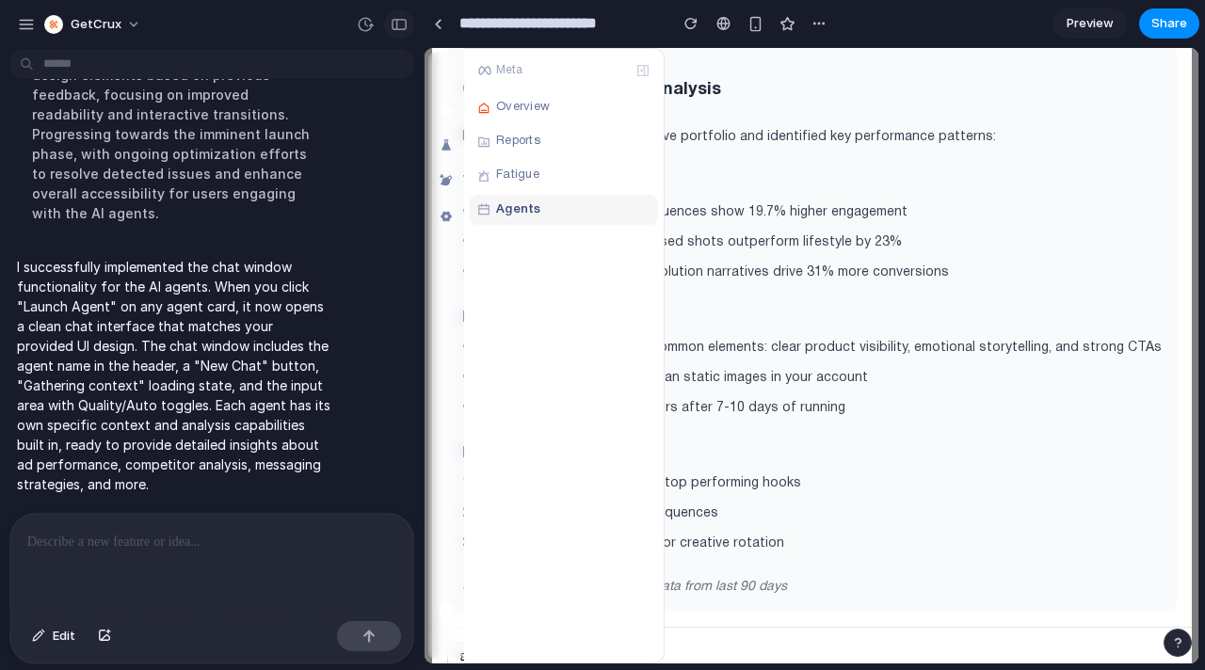
click at [400, 18] on div "button" at bounding box center [399, 24] width 17 height 13
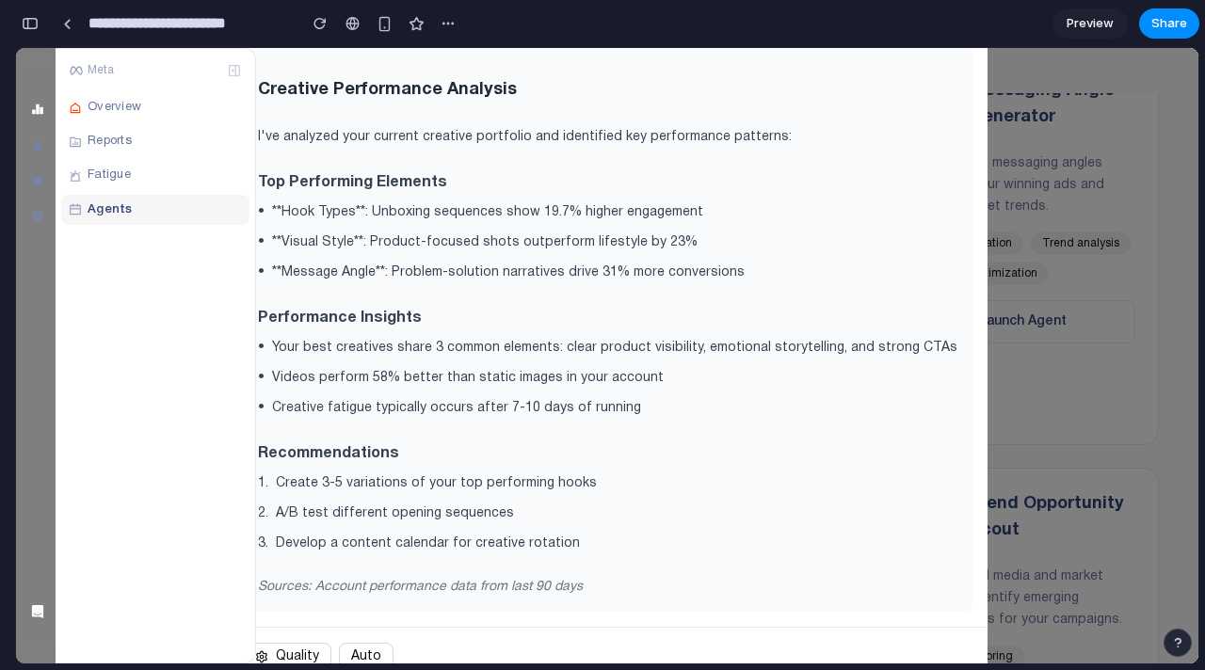
scroll to position [140, 0]
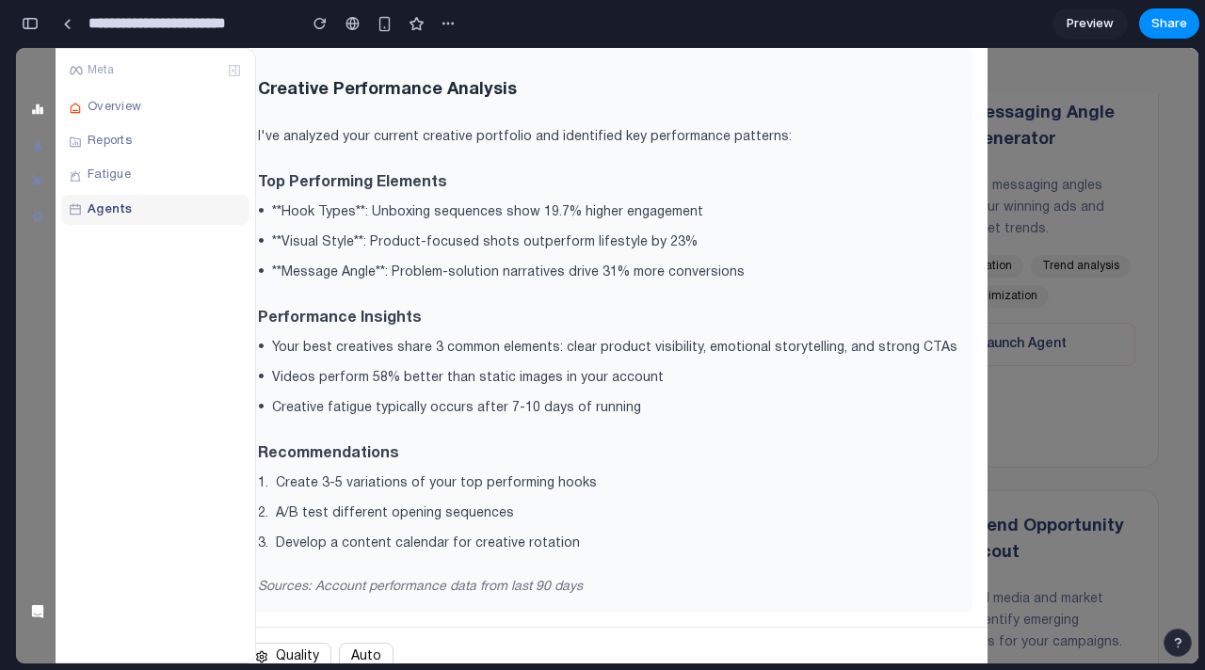
click at [1020, 230] on div "New Chat Creative Performance Analyzer Sources Creative Performance Analysis I'…" at bounding box center [607, 356] width 1183 height 616
click at [150, 106] on div "Overview" at bounding box center [155, 108] width 188 height 30
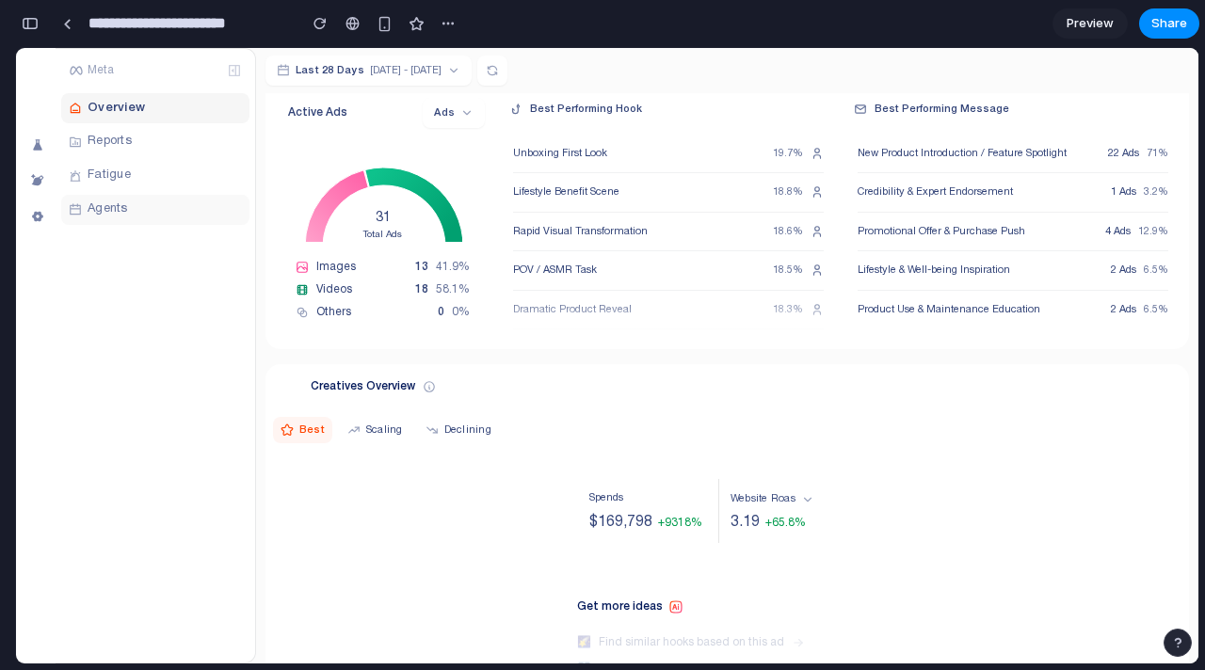
click at [164, 218] on div "Agents" at bounding box center [155, 210] width 188 height 30
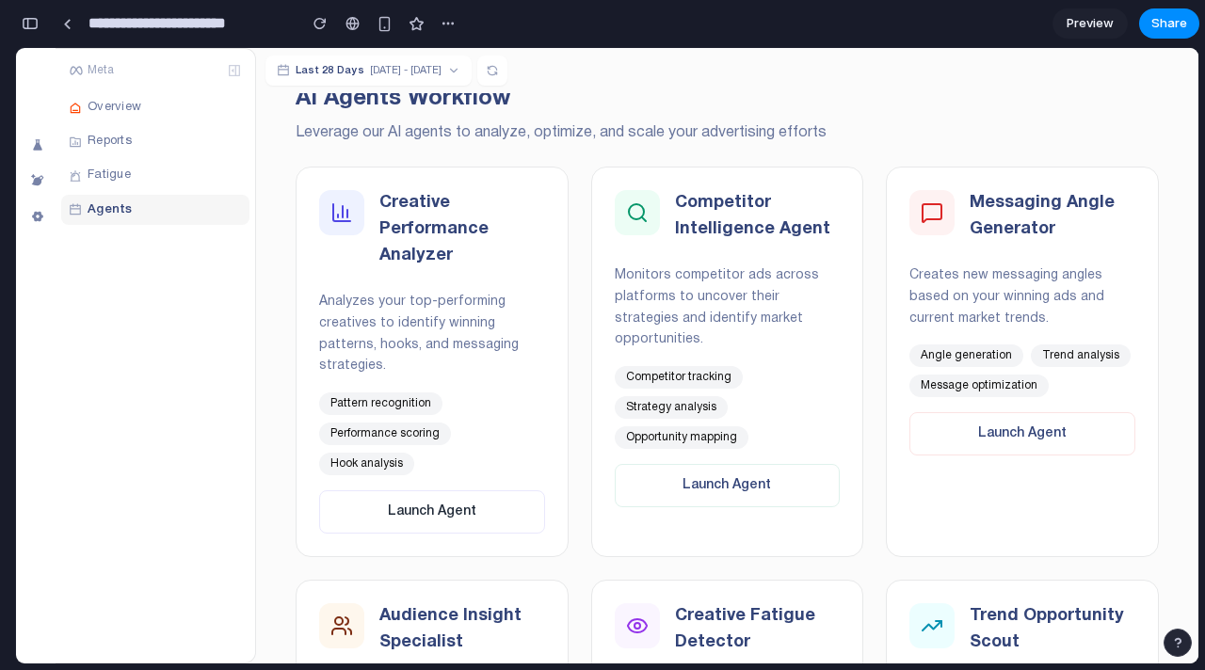
scroll to position [127, 0]
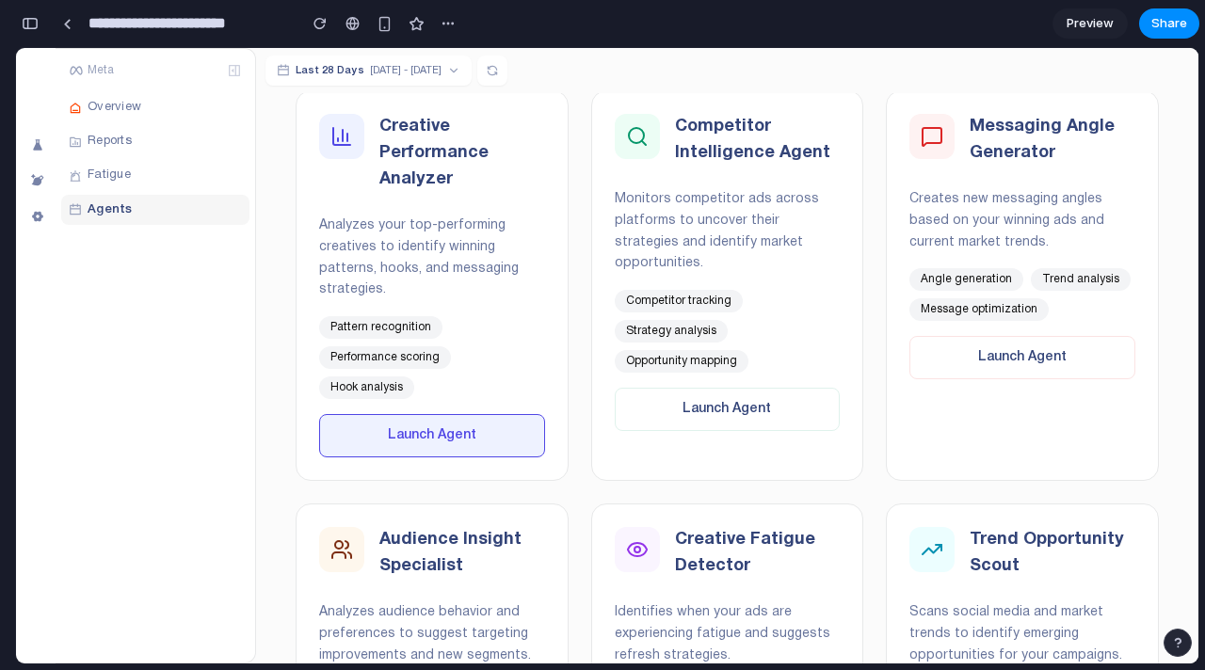
click at [409, 414] on button "Launch Agent" at bounding box center [432, 435] width 226 height 43
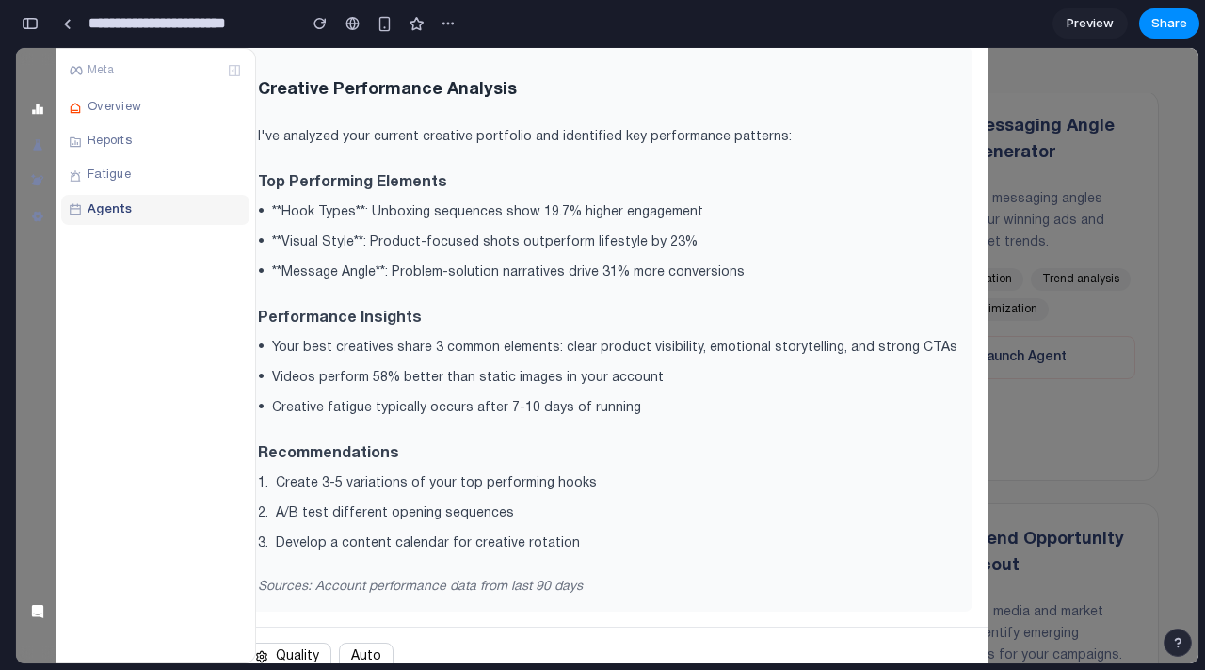
click at [995, 217] on div "New Chat Creative Performance Analyzer Sources Creative Performance Analysis I'…" at bounding box center [607, 356] width 1183 height 616
click at [165, 105] on div "Overview" at bounding box center [155, 108] width 188 height 30
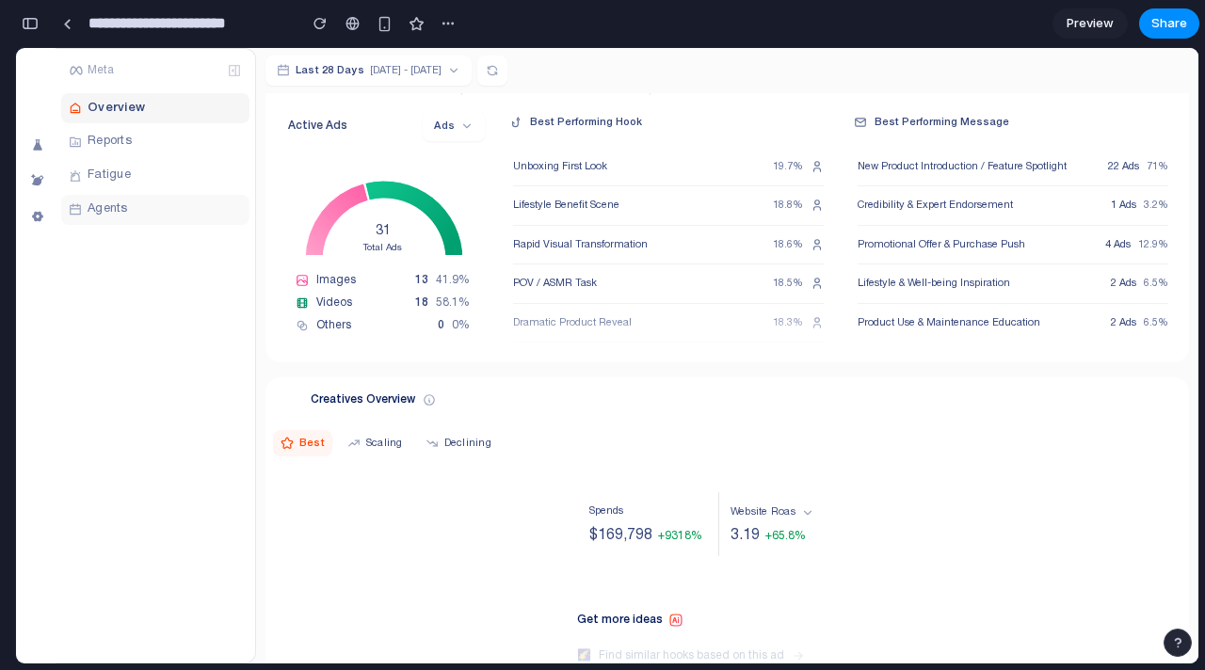
click at [137, 199] on div "Agents" at bounding box center [155, 210] width 188 height 30
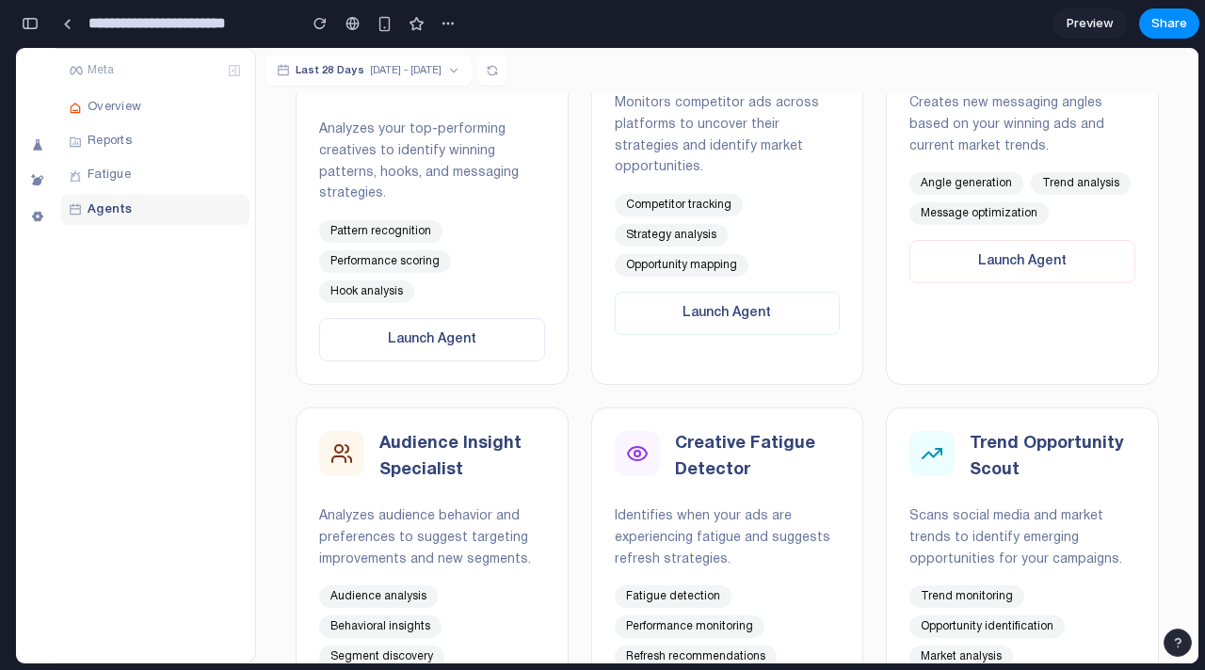
scroll to position [265, 0]
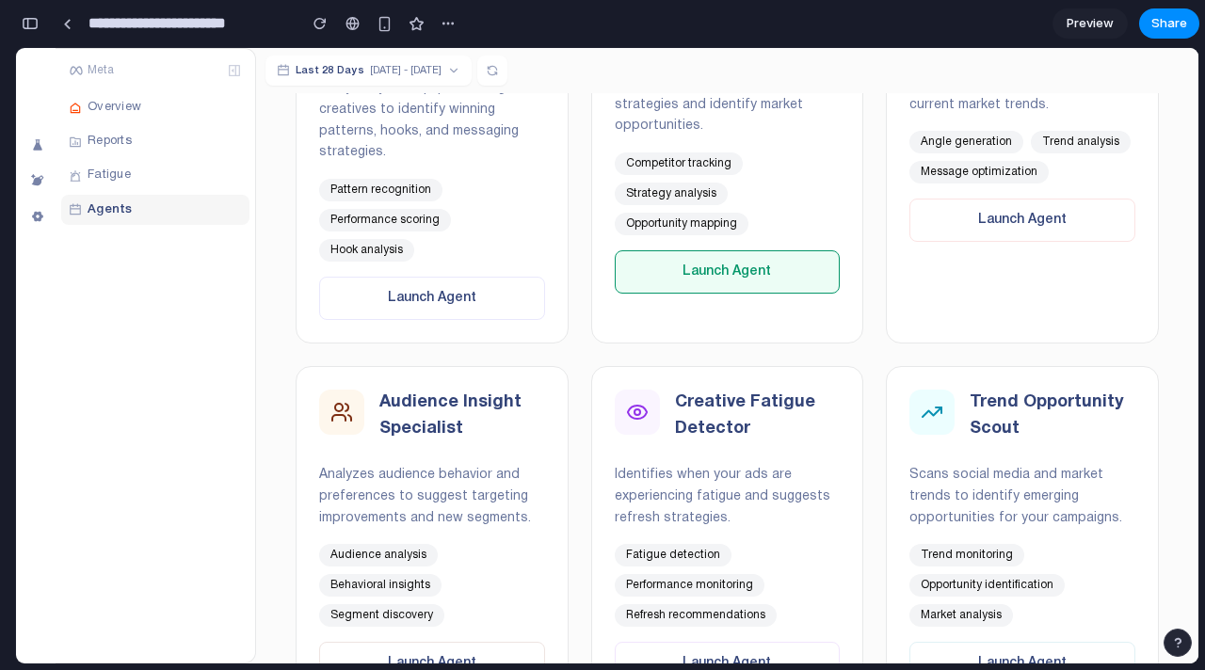
click at [721, 256] on button "Launch Agent" at bounding box center [728, 271] width 226 height 43
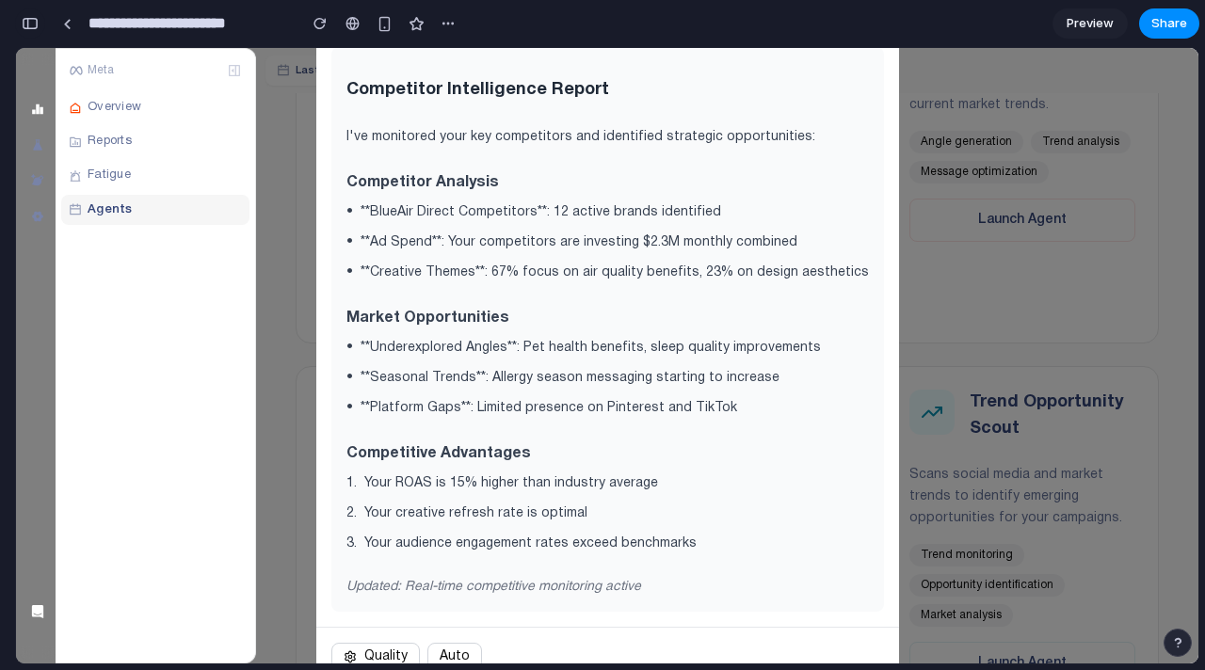
click at [34, 19] on div "button" at bounding box center [30, 23] width 17 height 13
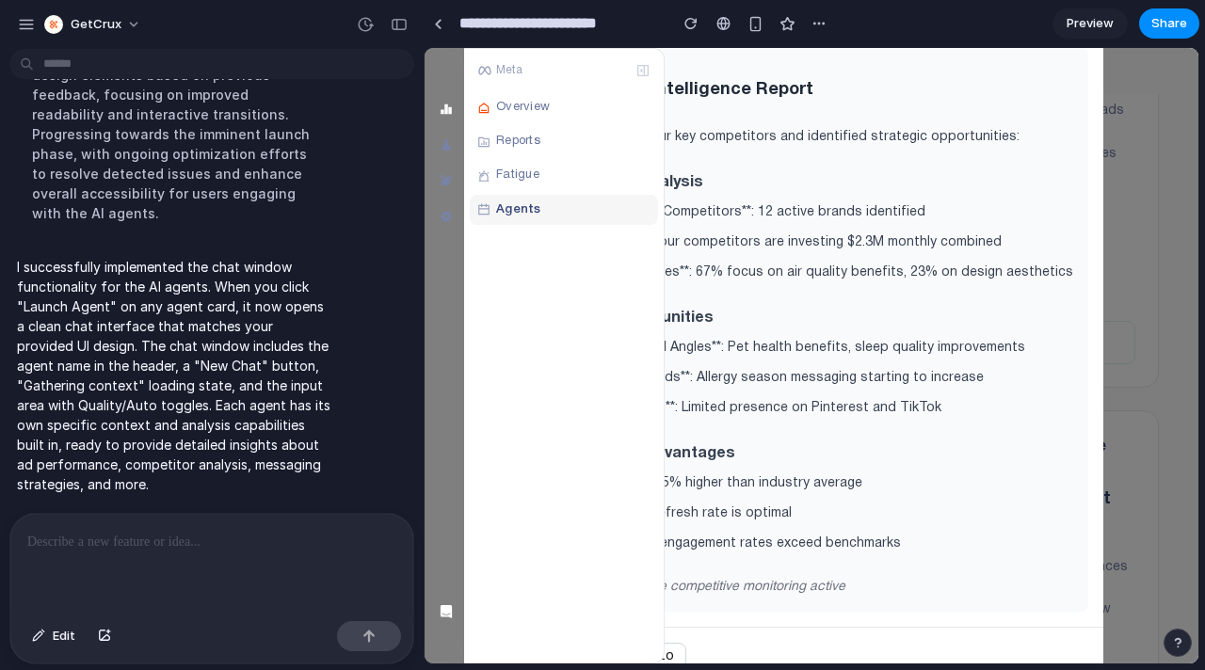
scroll to position [287, 0]
click at [384, 24] on button "button" at bounding box center [399, 24] width 30 height 30
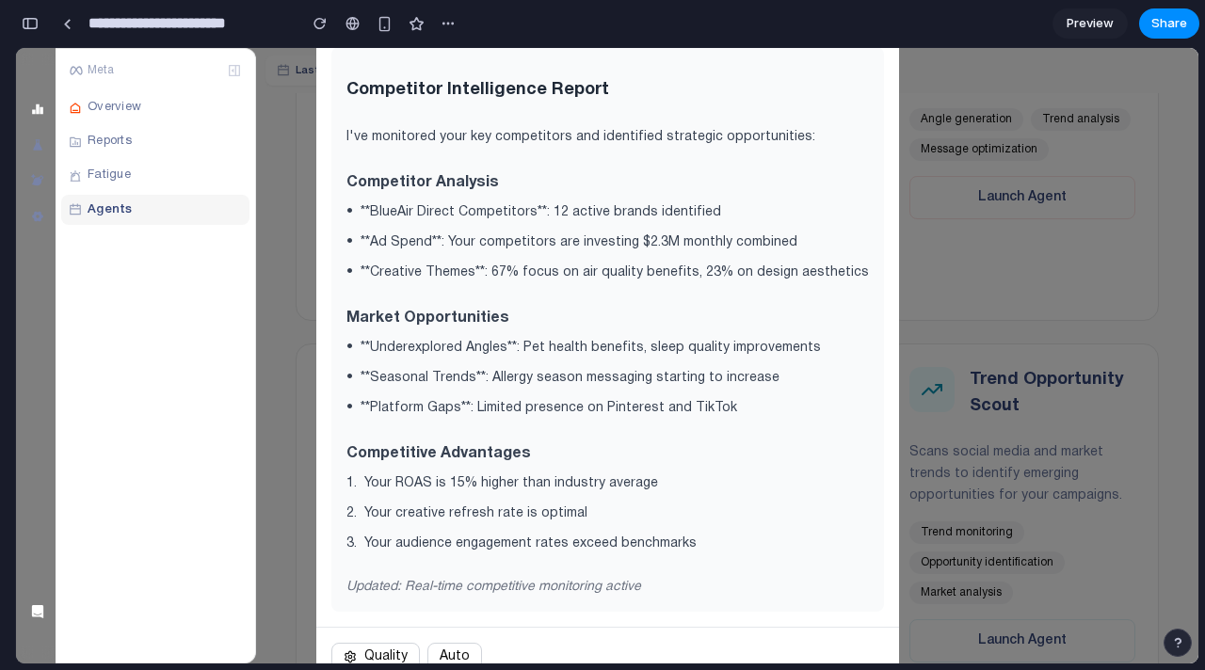
scroll to position [265, 0]
